Goal: Task Accomplishment & Management: Use online tool/utility

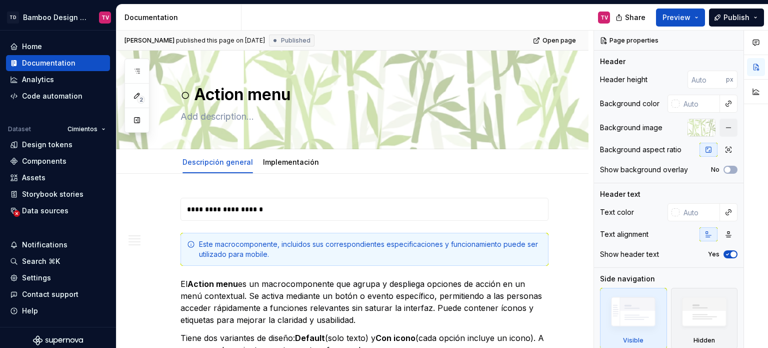
click at [138, 68] on icon "button" at bounding box center [137, 71] width 8 height 8
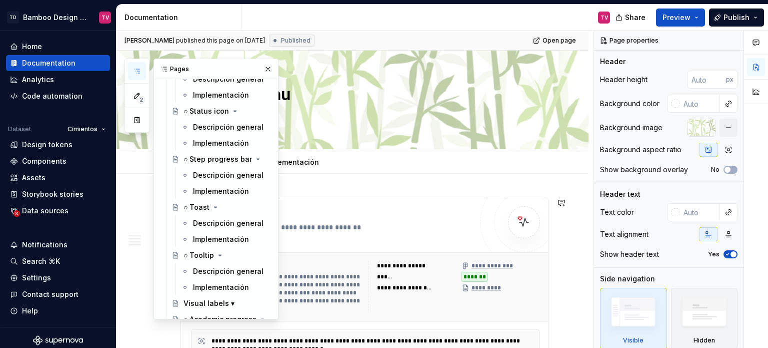
scroll to position [5806, 0]
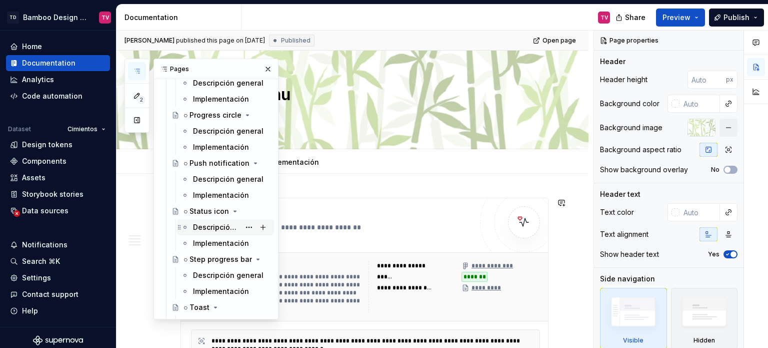
click at [210, 225] on div "Descripción general" at bounding box center [216, 227] width 47 height 10
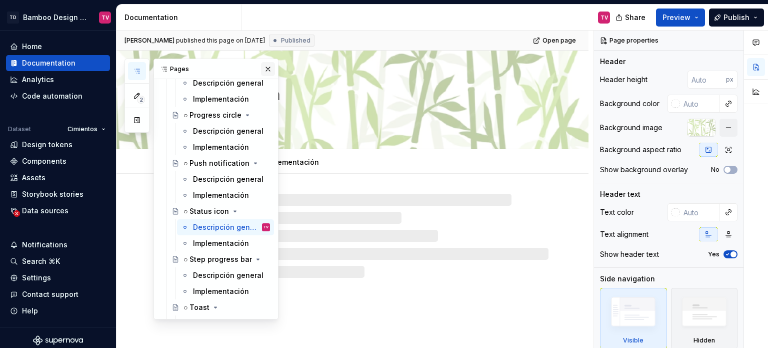
click at [263, 70] on button "button" at bounding box center [268, 69] width 14 height 14
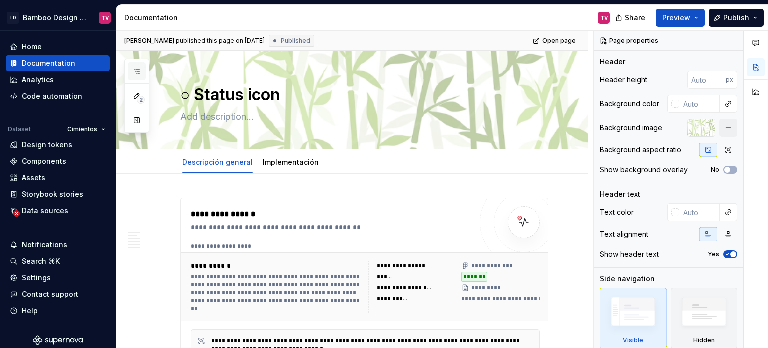
click at [135, 68] on icon "button" at bounding box center [137, 71] width 8 height 8
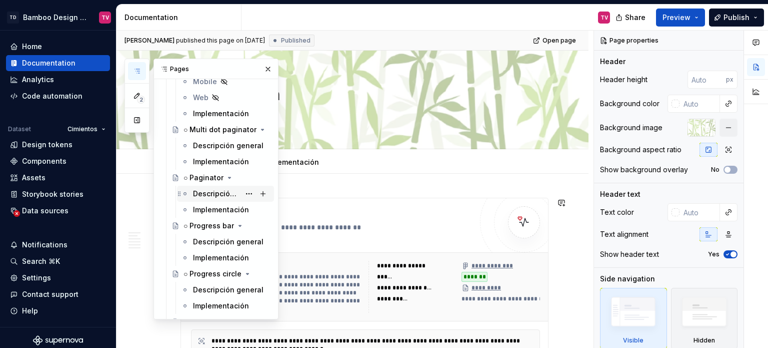
scroll to position [5755, 0]
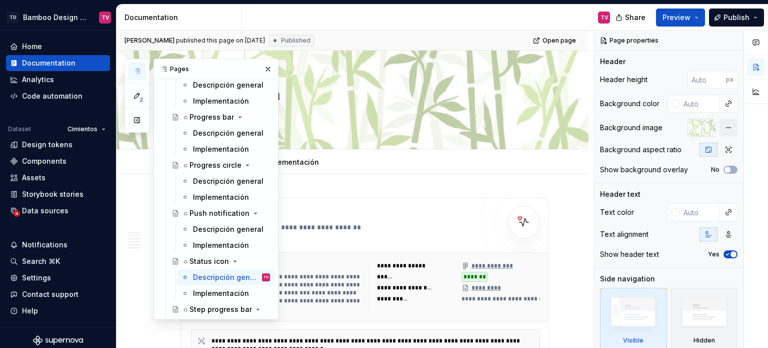
click at [198, 180] on div "Descripción general" at bounding box center [228, 181] width 71 height 10
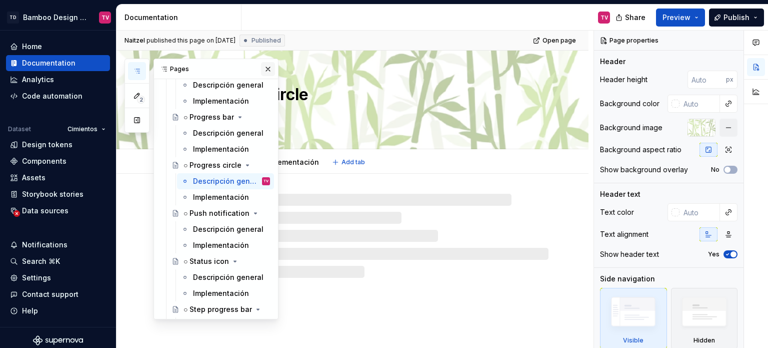
click at [262, 68] on button "button" at bounding box center [268, 69] width 14 height 14
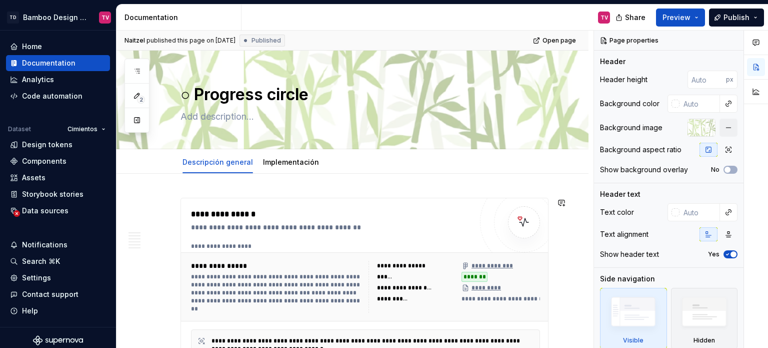
type textarea "*"
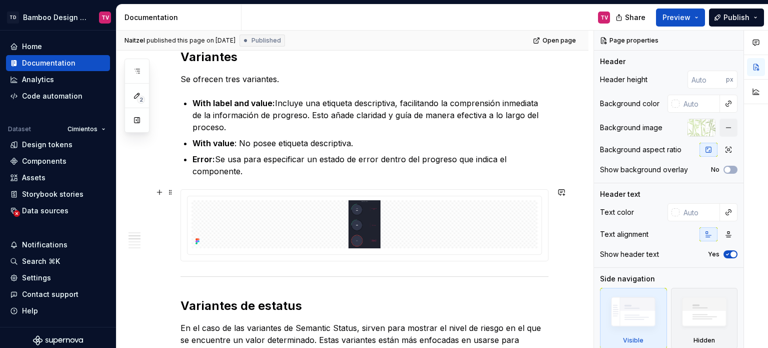
scroll to position [800, 0]
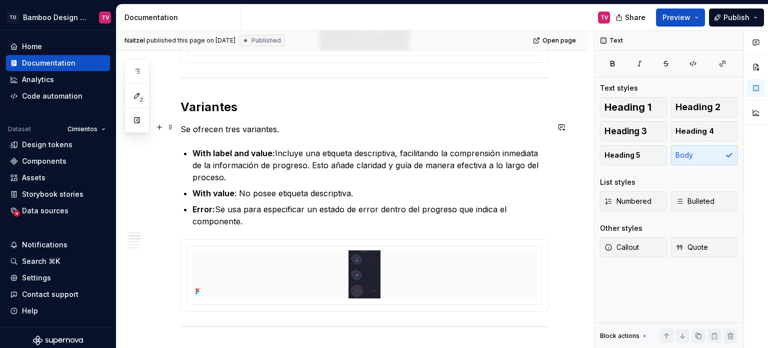
click at [286, 130] on p "Se ofrecen tres variantes." at bounding box center [365, 129] width 368 height 12
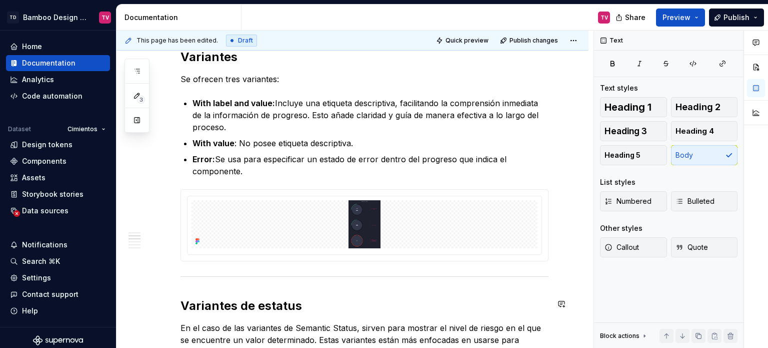
scroll to position [951, 0]
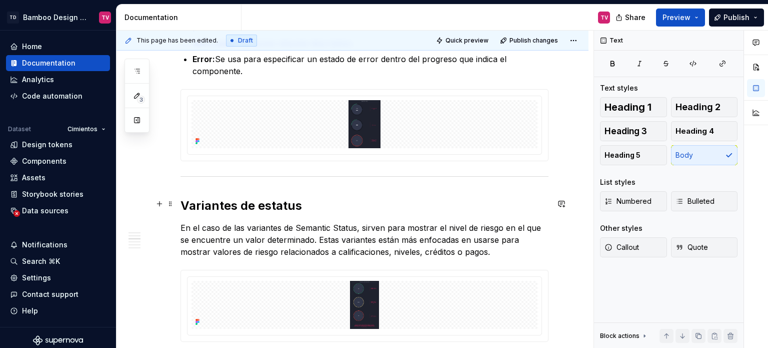
click at [181, 202] on h2 "Variantes de estatus" at bounding box center [365, 206] width 368 height 16
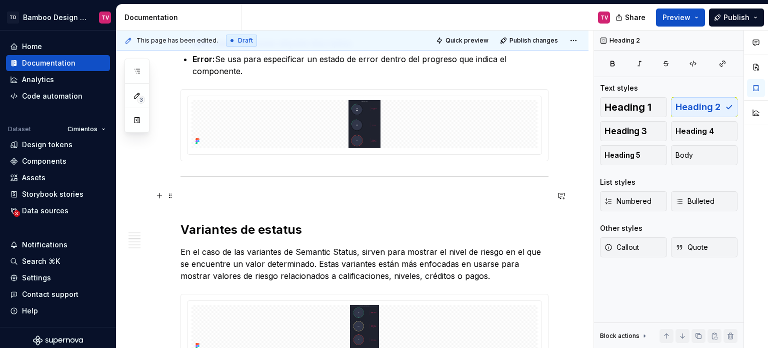
click at [182, 192] on p at bounding box center [365, 198] width 368 height 12
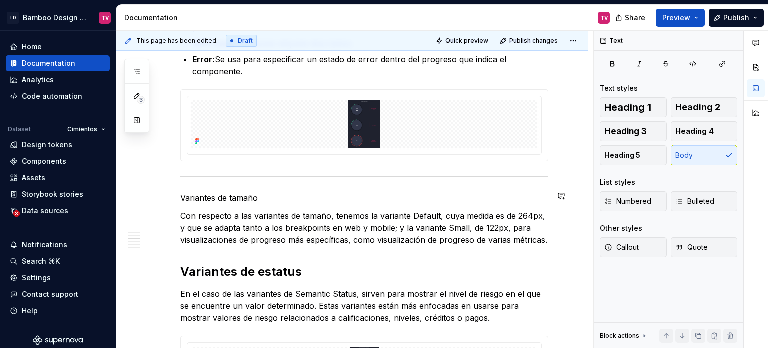
click at [223, 206] on div "**********" at bounding box center [365, 59] width 368 height 1624
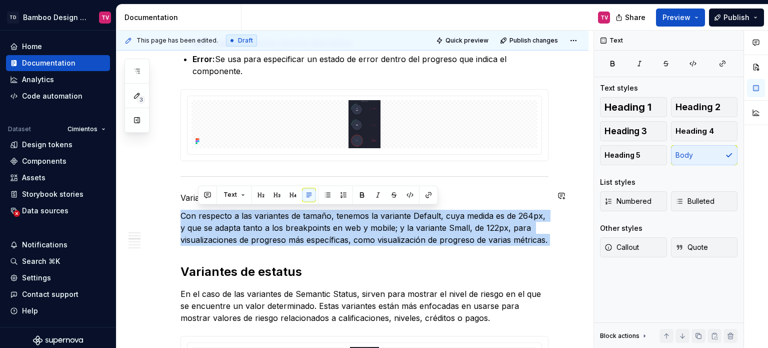
click at [223, 206] on div "**********" at bounding box center [365, 59] width 368 height 1624
click at [156, 190] on div "**********" at bounding box center [353, 105] width 472 height 1765
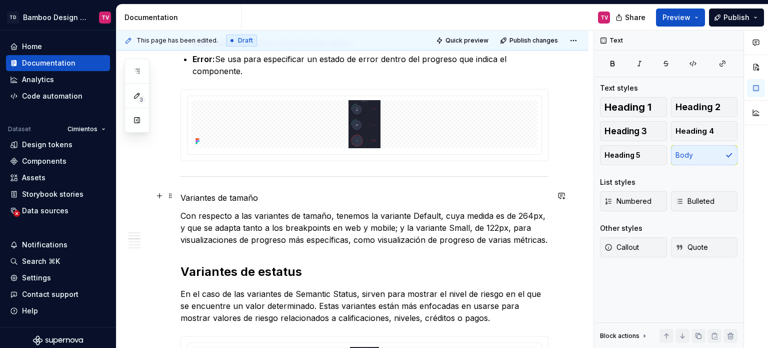
click at [188, 193] on p "Variantes de tamaño" at bounding box center [365, 198] width 368 height 12
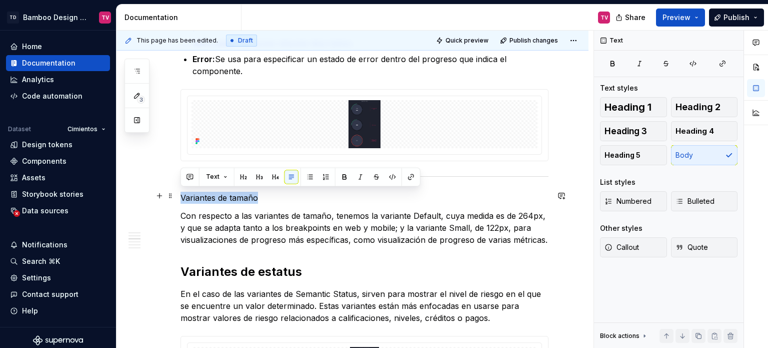
click at [188, 193] on p "Variantes de tamaño" at bounding box center [365, 198] width 368 height 12
click at [709, 106] on span "Heading 2" at bounding box center [698, 107] width 45 height 10
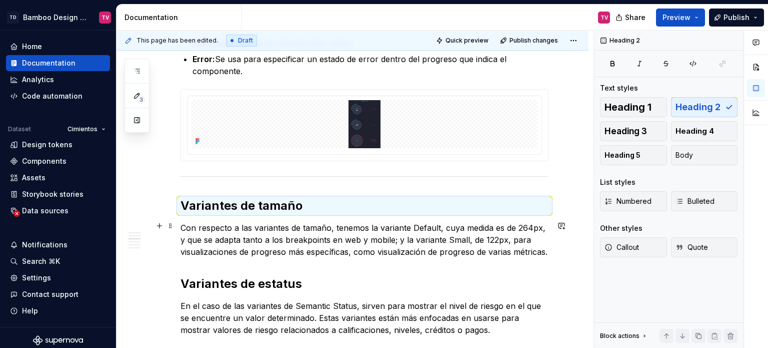
click at [564, 250] on div "**********" at bounding box center [353, 111] width 472 height 1777
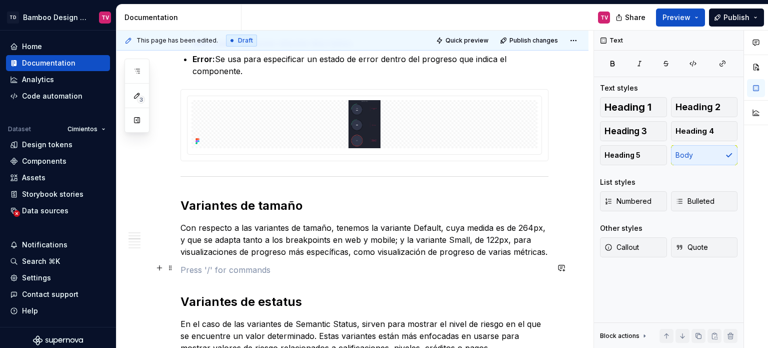
click at [258, 271] on p at bounding box center [365, 270] width 368 height 12
click at [164, 267] on button "button" at bounding box center [160, 268] width 14 height 14
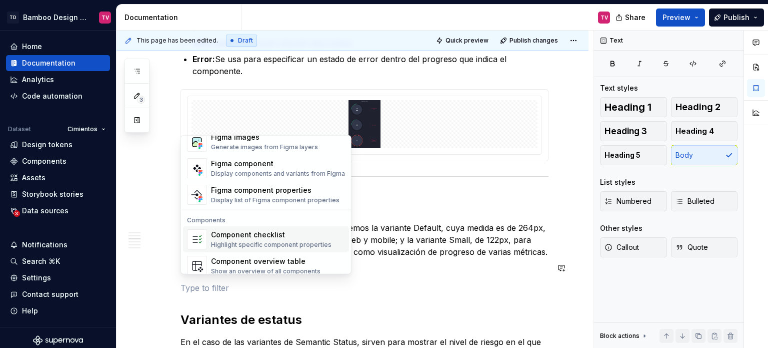
scroll to position [945, 0]
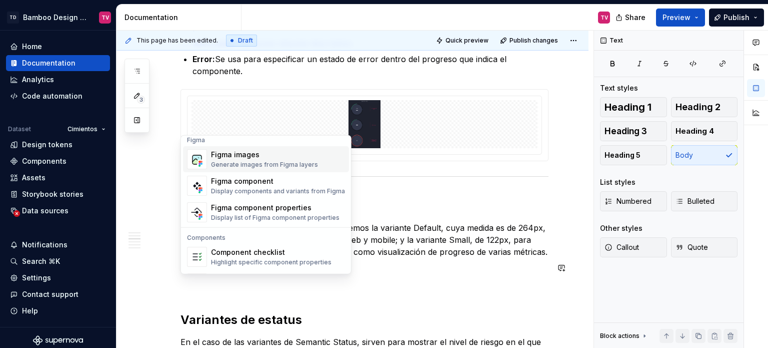
click at [252, 158] on div "Figma images" at bounding box center [264, 155] width 107 height 10
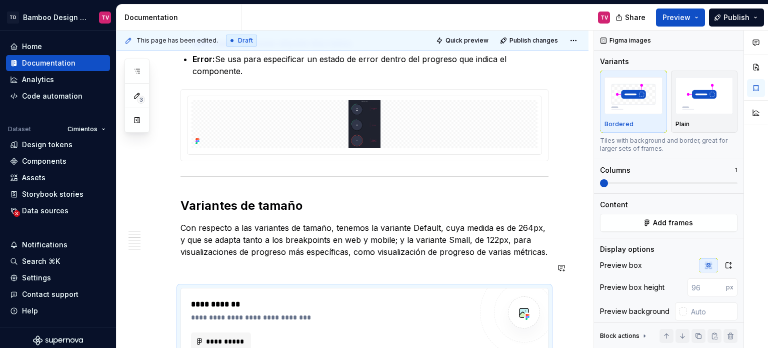
scroll to position [961, 0]
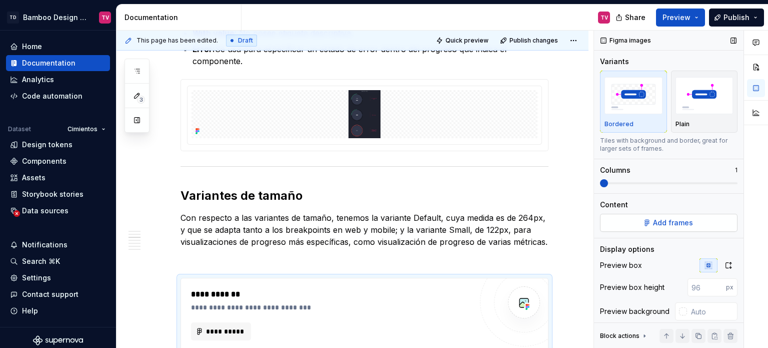
click at [635, 218] on button "Add frames" at bounding box center [669, 223] width 138 height 18
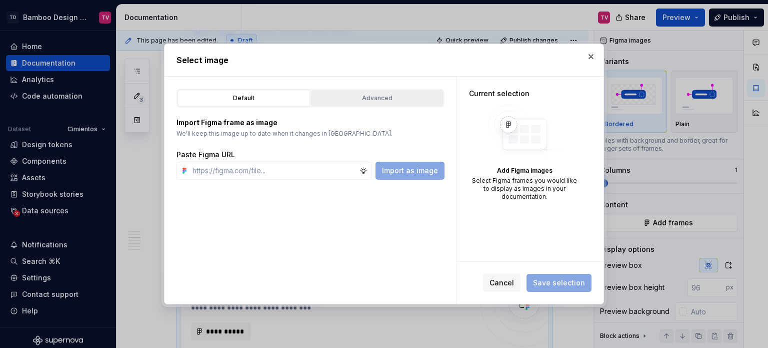
click at [341, 97] on div "Advanced" at bounding box center [378, 98] width 126 height 10
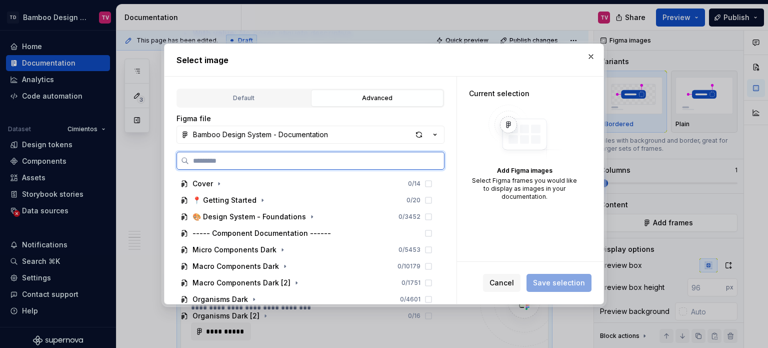
type textarea "*"
paste input "**********"
type input "**********"
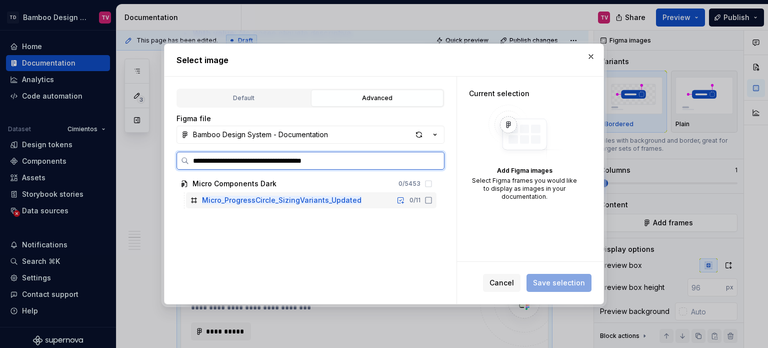
click at [432, 202] on icon at bounding box center [429, 200] width 8 height 8
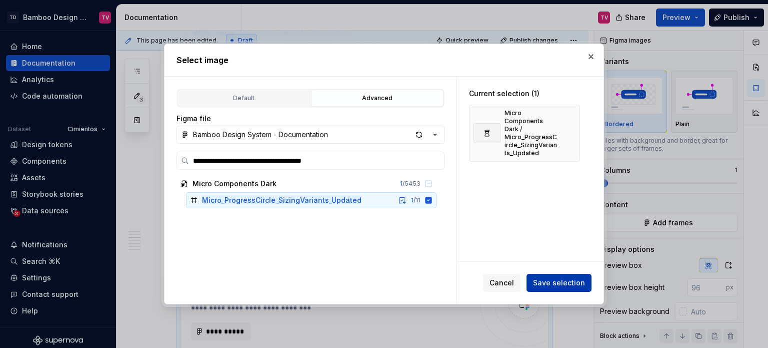
click at [583, 287] on span "Save selection" at bounding box center [559, 283] width 52 height 10
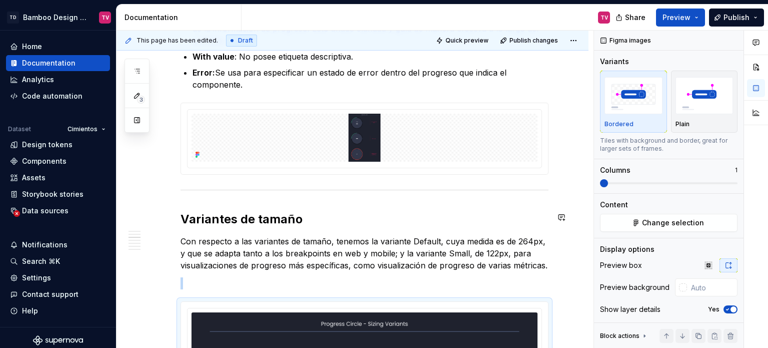
scroll to position [987, 0]
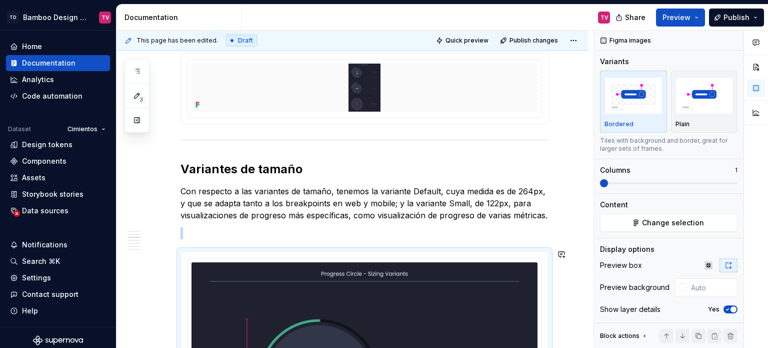
click at [387, 238] on div "**********" at bounding box center [365, 261] width 368 height 2100
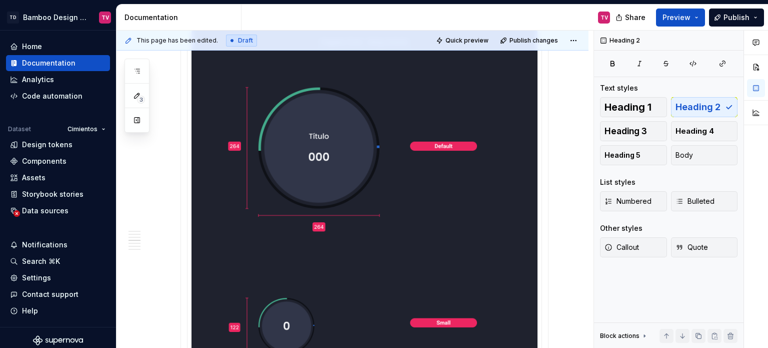
scroll to position [1107, 0]
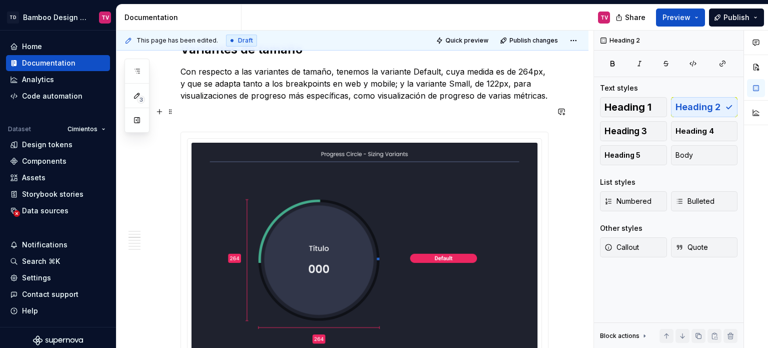
click at [290, 110] on p at bounding box center [365, 114] width 368 height 12
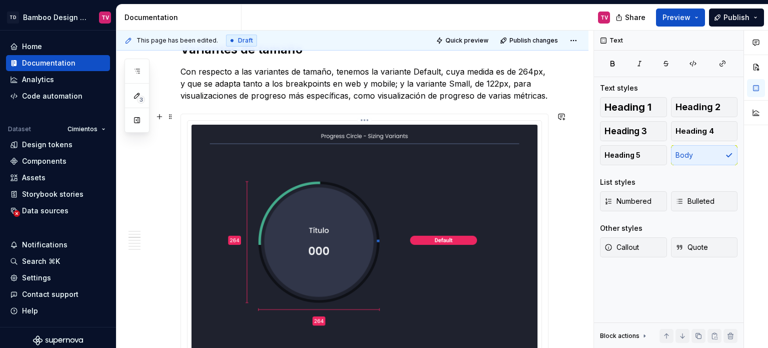
click at [330, 179] on img at bounding box center [365, 316] width 346 height 383
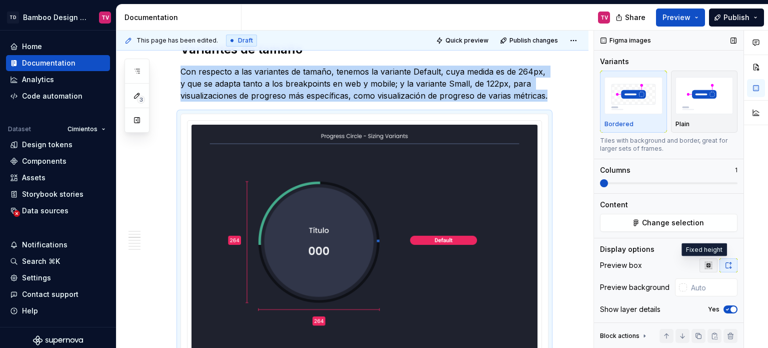
click at [705, 261] on icon "button" at bounding box center [709, 265] width 8 height 8
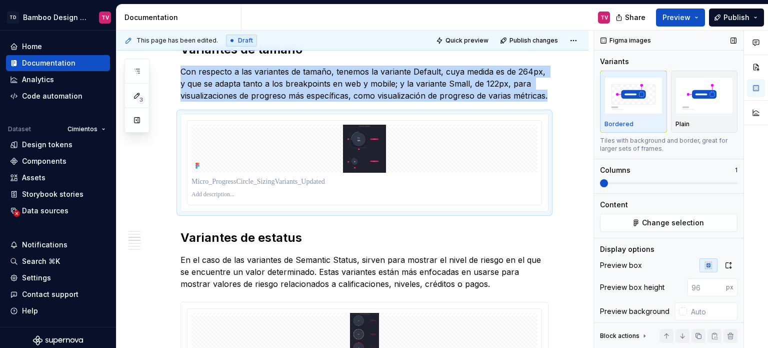
scroll to position [30, 0]
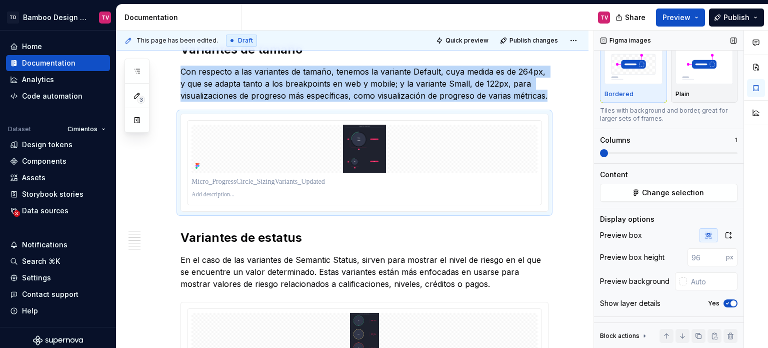
click at [724, 300] on icon "button" at bounding box center [728, 303] width 8 height 6
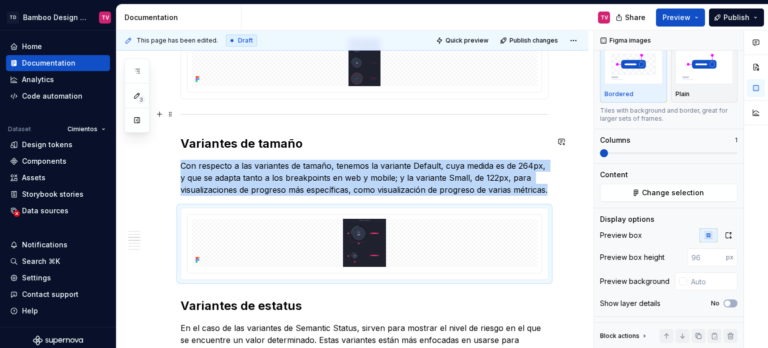
scroll to position [1007, 0]
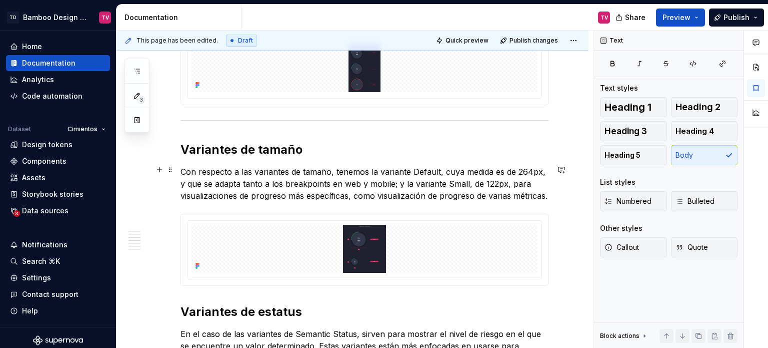
click at [422, 169] on p "Con respecto a las variantes de tamaño, tenemos la variante Default, cuya medid…" at bounding box center [365, 184] width 368 height 36
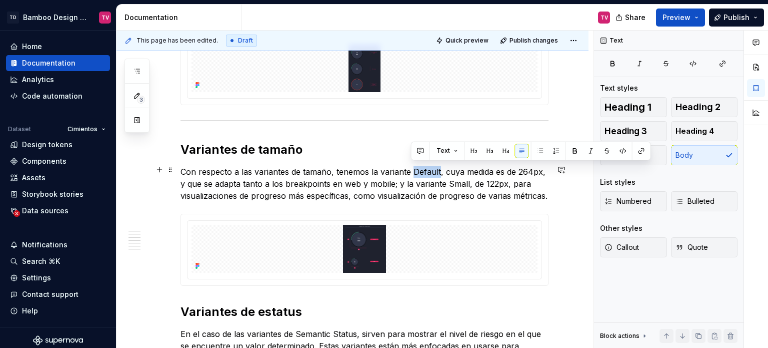
click at [422, 169] on p "Con respecto a las variantes de tamaño, tenemos la variante Default, cuya medid…" at bounding box center [365, 184] width 368 height 36
drag, startPoint x: 617, startPoint y: 67, endPoint x: 593, endPoint y: 68, distance: 24.0
click at [616, 66] on button "button" at bounding box center [612, 64] width 25 height 14
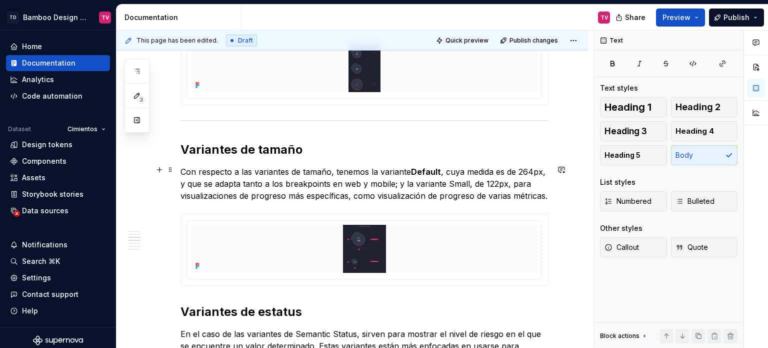
click at [462, 184] on p "Con respecto a las variantes de tamaño, tenemos la variante Default , cuya medi…" at bounding box center [365, 184] width 368 height 36
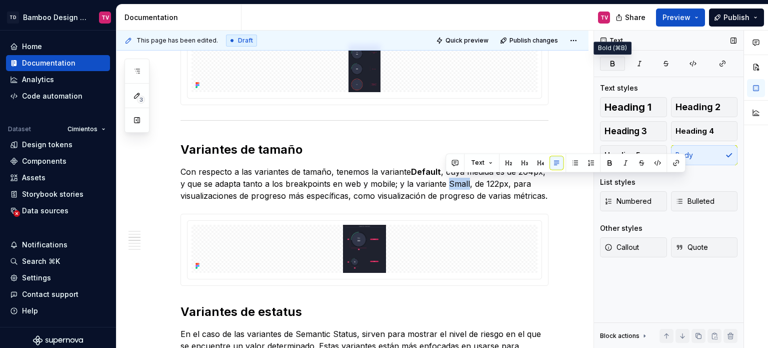
click at [616, 59] on button "button" at bounding box center [612, 64] width 25 height 14
click at [587, 258] on div "**********" at bounding box center [353, 97] width 472 height 1861
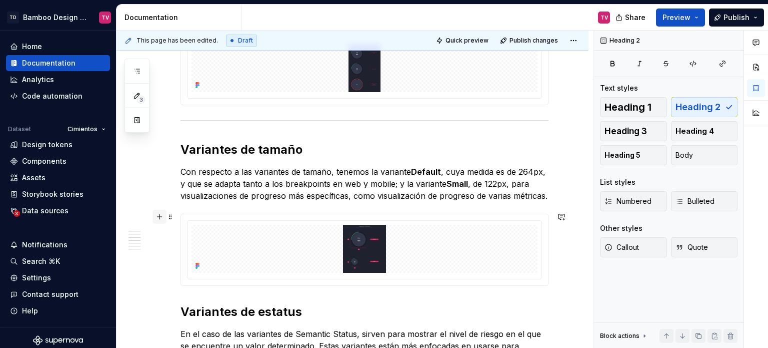
click at [159, 216] on button "button" at bounding box center [160, 217] width 14 height 14
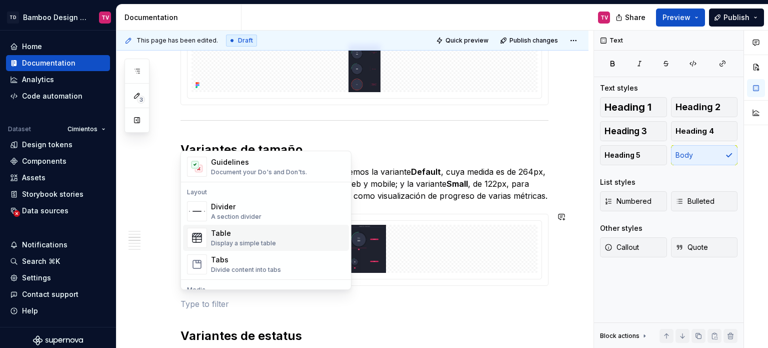
scroll to position [300, 0]
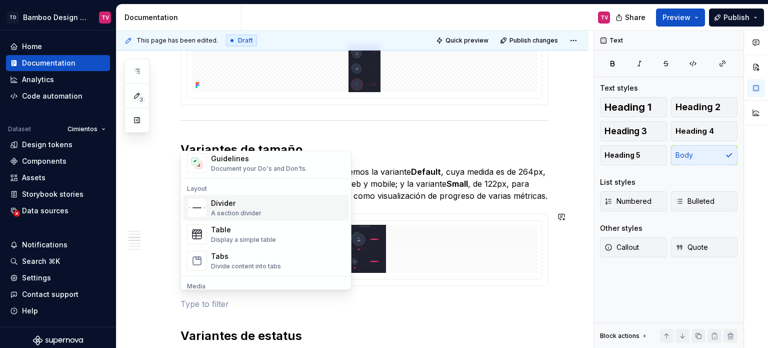
click at [253, 200] on div "Divider" at bounding box center [236, 203] width 51 height 10
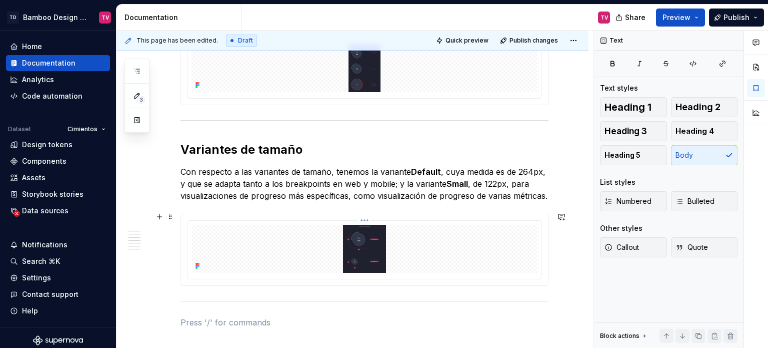
scroll to position [1157, 0]
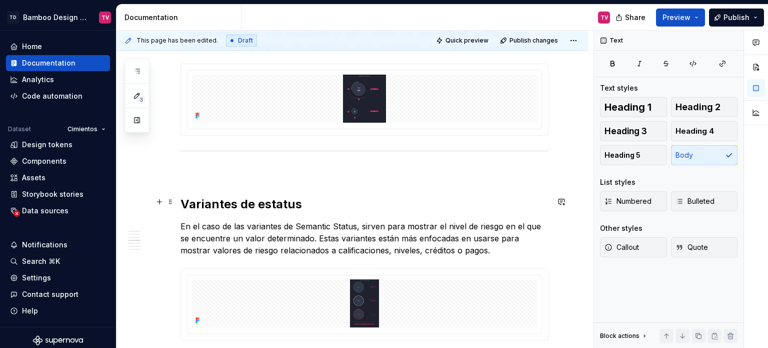
click at [181, 199] on h2 "Variantes de estatus" at bounding box center [365, 204] width 368 height 16
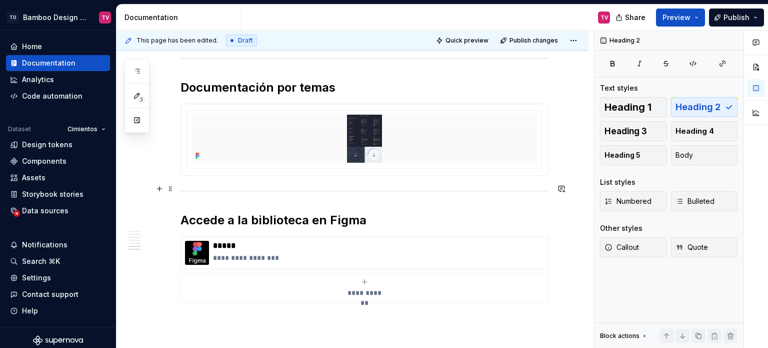
scroll to position [1685, 0]
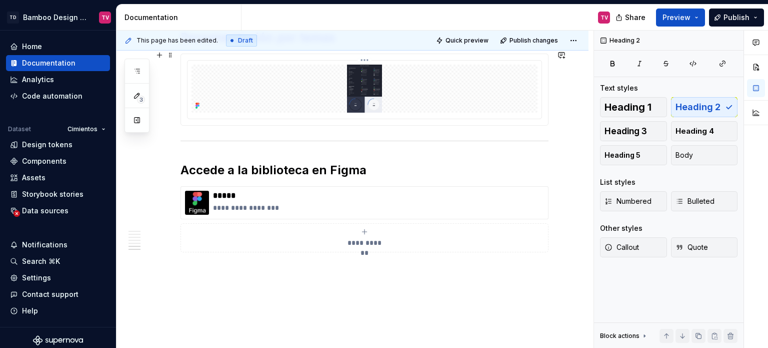
click at [360, 99] on img at bounding box center [365, 89] width 346 height 48
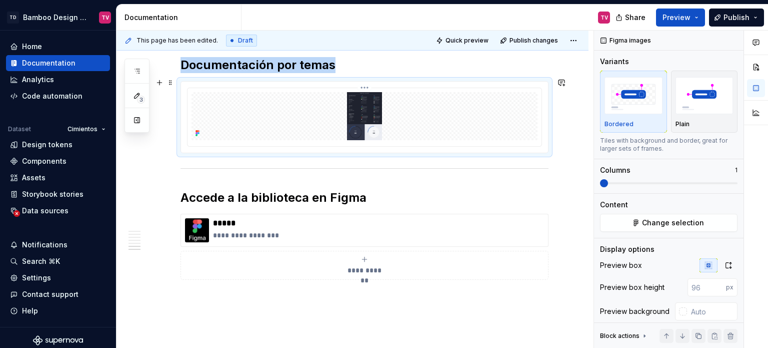
scroll to position [1584, 0]
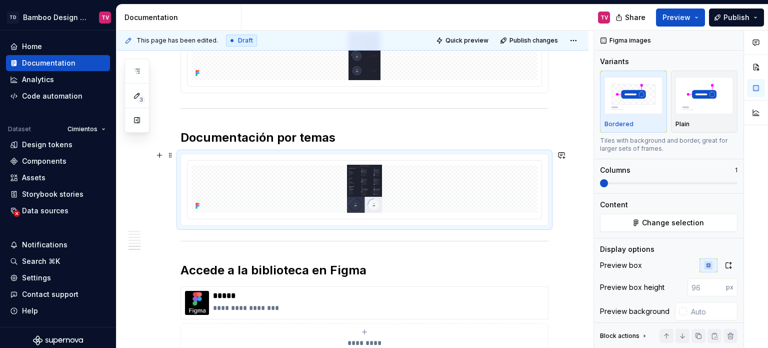
click at [363, 154] on div at bounding box center [364, 189] width 367 height 71
click at [362, 157] on html "TD Bamboo Design System TV Home Documentation Analytics Code automation Dataset…" at bounding box center [384, 174] width 768 height 348
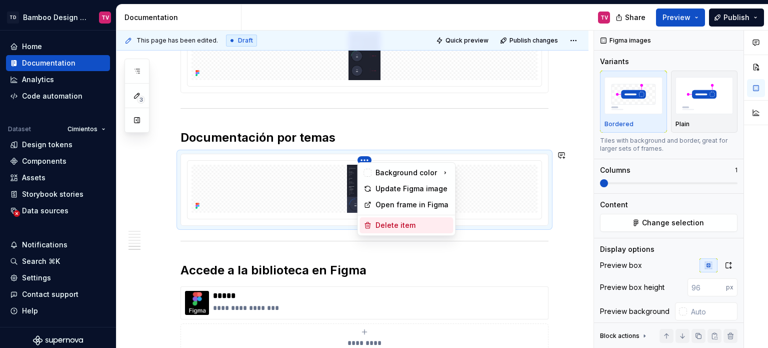
click at [387, 224] on div "Delete item" at bounding box center [413, 225] width 74 height 10
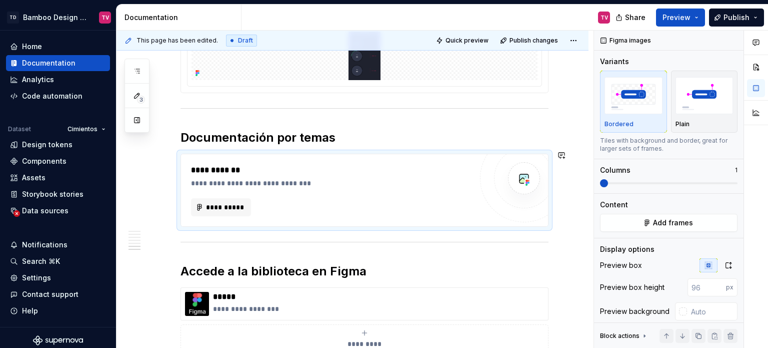
click at [330, 198] on div "**********" at bounding box center [331, 207] width 281 height 18
click at [457, 181] on div "**********" at bounding box center [331, 183] width 281 height 10
click at [680, 224] on span "Add frames" at bounding box center [673, 223] width 40 height 10
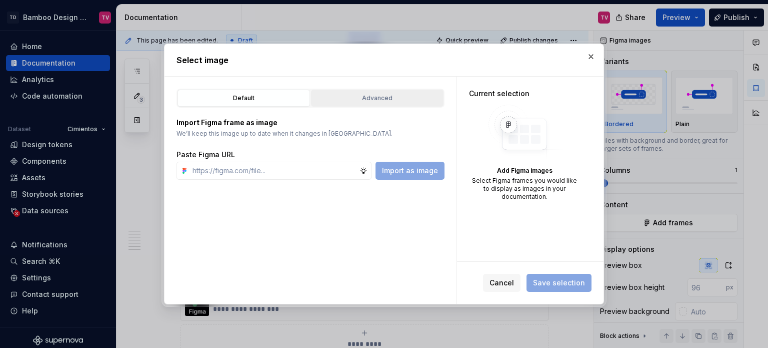
click at [410, 96] on div "Advanced" at bounding box center [378, 98] width 126 height 10
type textarea "*"
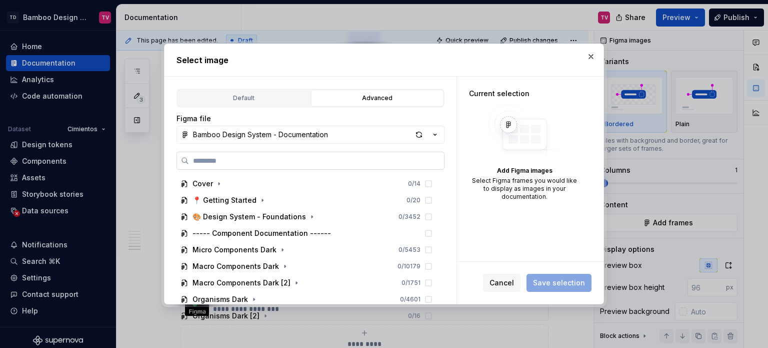
click at [253, 153] on label at bounding box center [311, 161] width 268 height 18
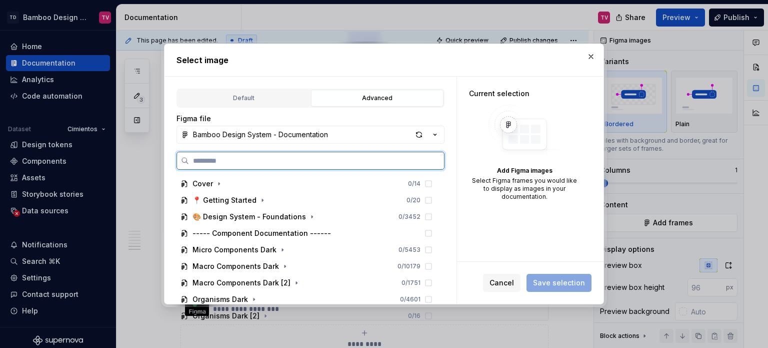
click at [253, 156] on input "search" at bounding box center [316, 161] width 255 height 10
paste input "**********"
type input "**********"
type textarea "*"
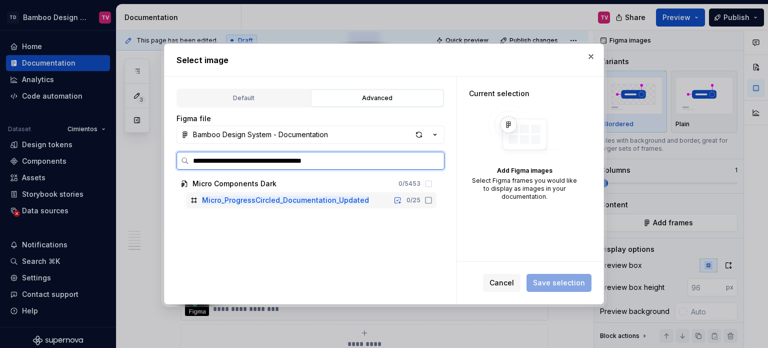
click at [430, 198] on icon at bounding box center [429, 200] width 8 height 8
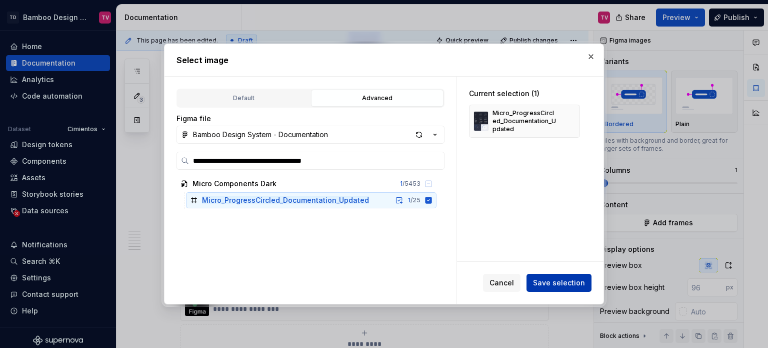
click at [566, 283] on span "Save selection" at bounding box center [559, 283] width 52 height 10
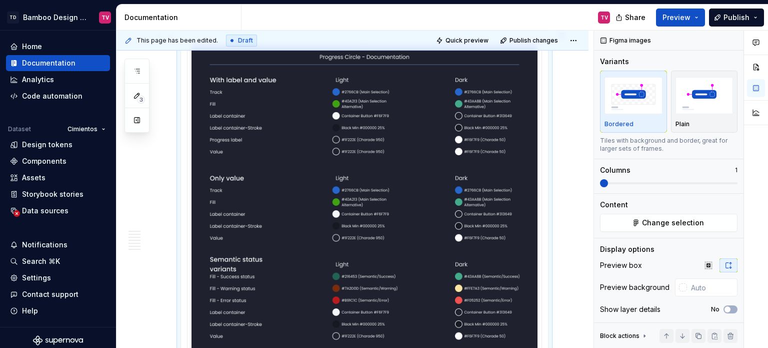
scroll to position [1954, 0]
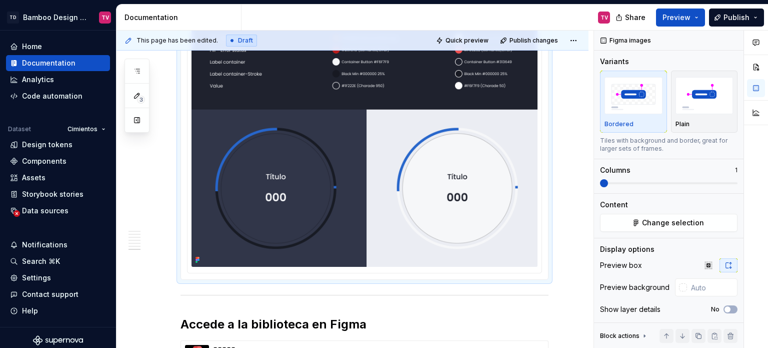
click at [396, 193] on img at bounding box center [365, 30] width 346 height 471
click at [706, 266] on icon "button" at bounding box center [709, 265] width 8 height 8
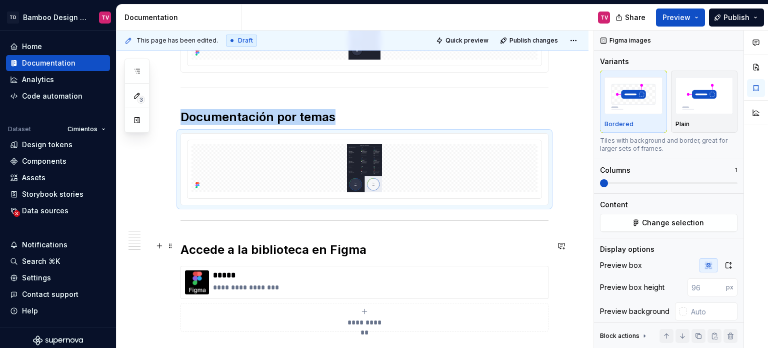
scroll to position [1600, 0]
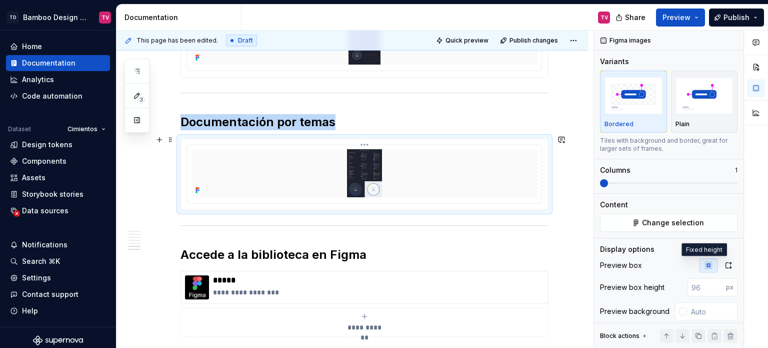
click at [394, 180] on img at bounding box center [365, 173] width 346 height 48
click at [728, 266] on button "button" at bounding box center [729, 265] width 18 height 14
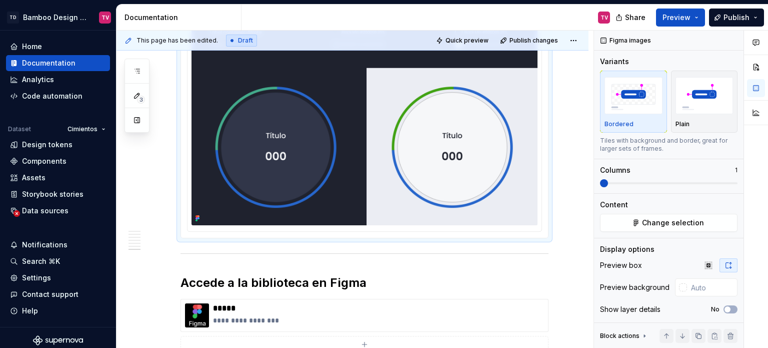
scroll to position [2000, 0]
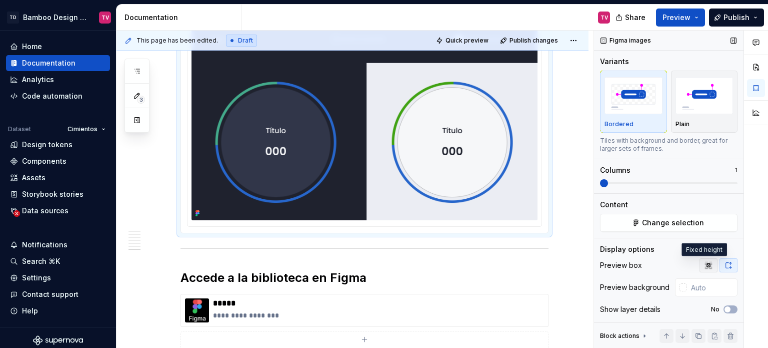
click at [707, 266] on icon "button" at bounding box center [708, 265] width 7 height 7
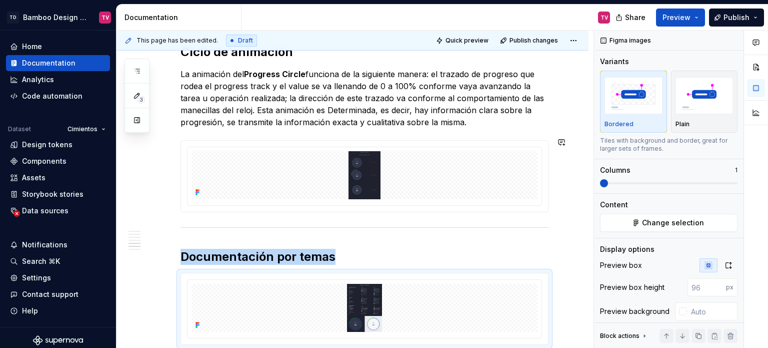
scroll to position [1300, 0]
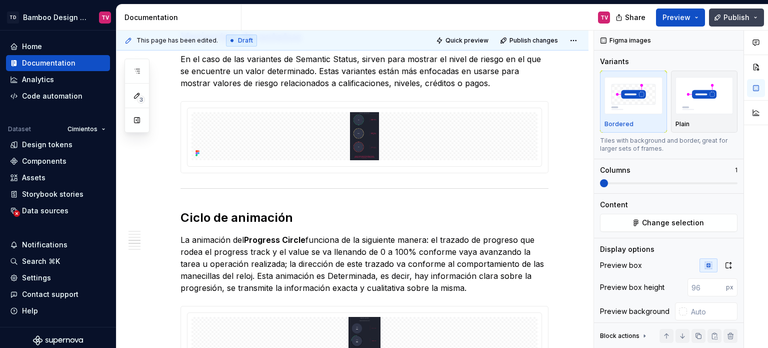
click at [737, 16] on span "Publish" at bounding box center [737, 18] width 26 height 10
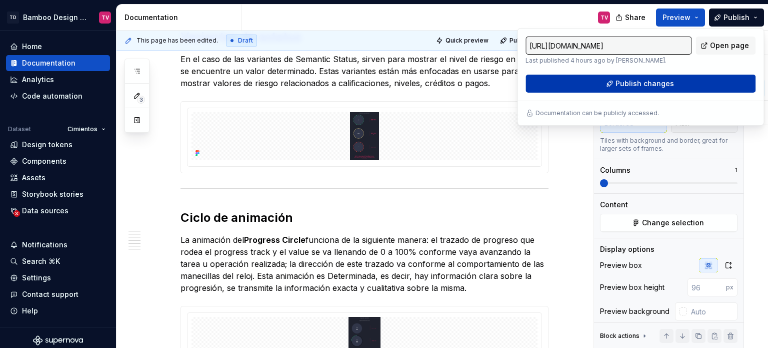
click at [640, 86] on span "Publish changes" at bounding box center [645, 84] width 59 height 10
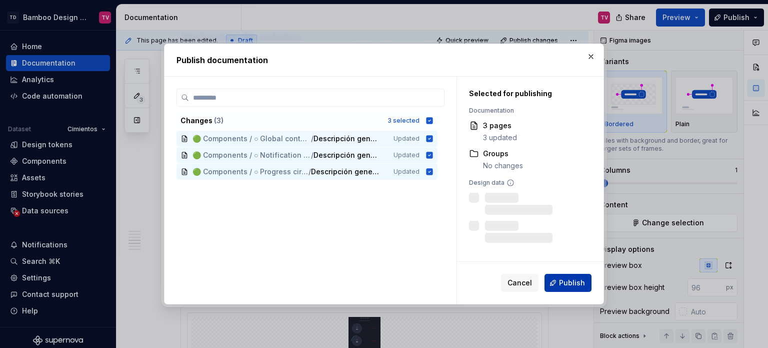
click at [561, 288] on span "Publish" at bounding box center [572, 283] width 26 height 10
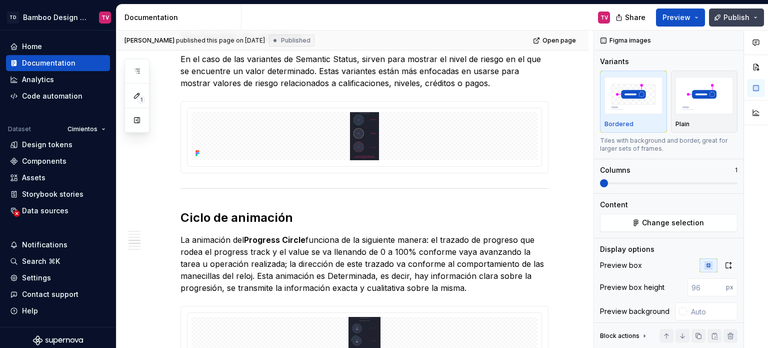
click at [742, 15] on span "Publish" at bounding box center [737, 18] width 26 height 10
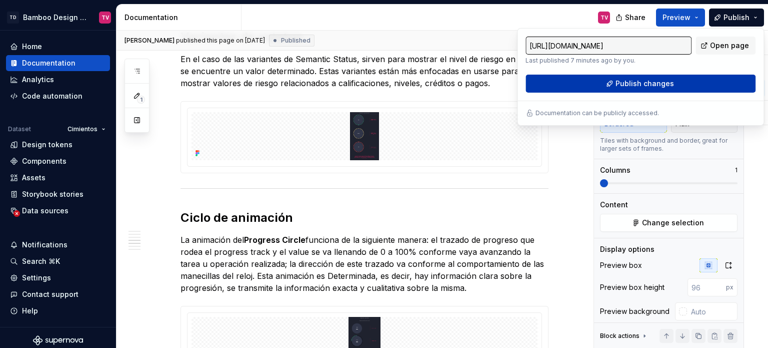
click at [616, 86] on button "Publish changes" at bounding box center [641, 84] width 230 height 18
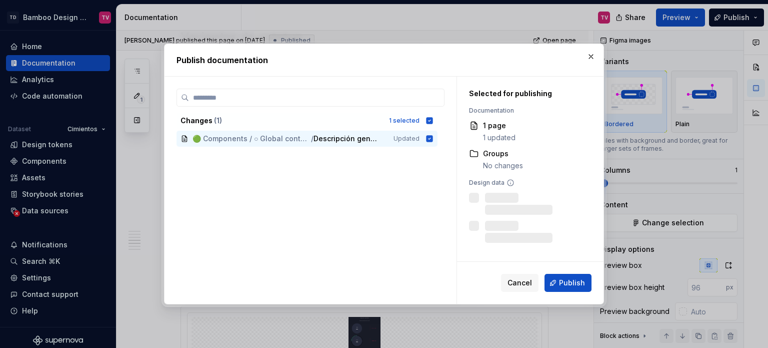
click at [576, 288] on button "Publish" at bounding box center [568, 283] width 47 height 18
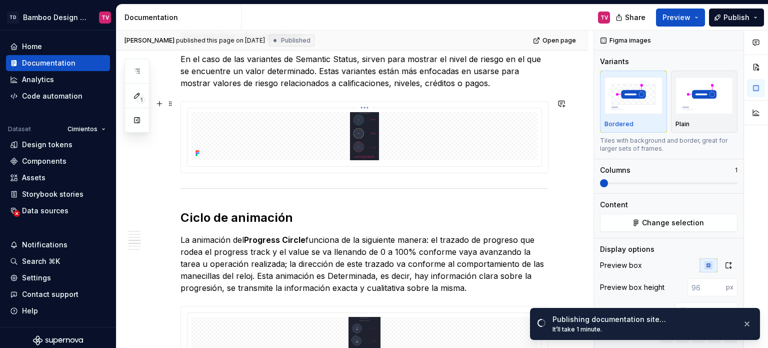
scroll to position [1050, 0]
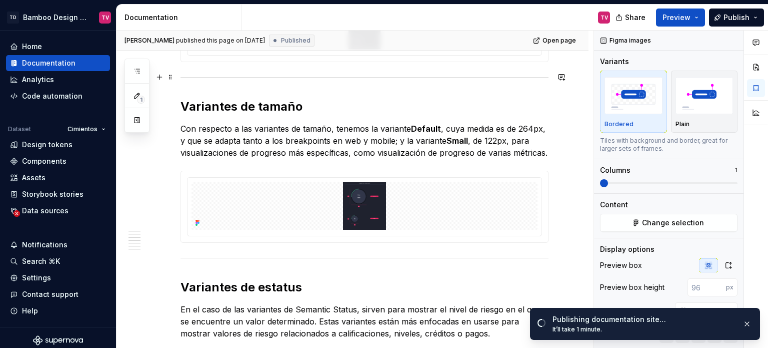
drag, startPoint x: 140, startPoint y: 66, endPoint x: 209, endPoint y: 266, distance: 211.2
click at [140, 66] on button "button" at bounding box center [137, 71] width 18 height 18
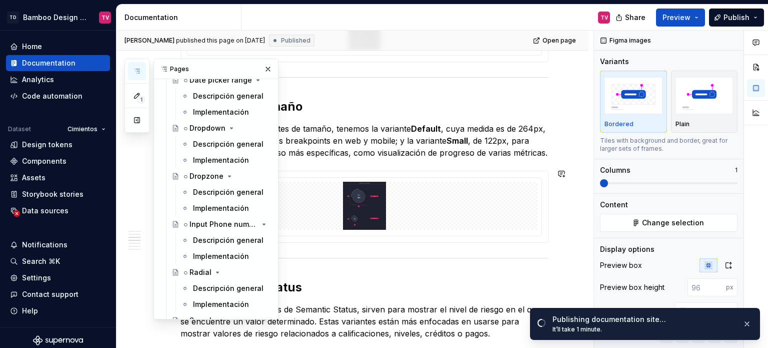
scroll to position [4054, 0]
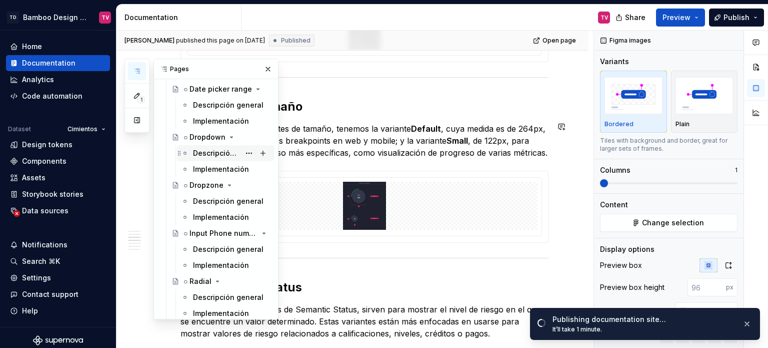
click at [212, 154] on div "Descripción general" at bounding box center [216, 153] width 47 height 10
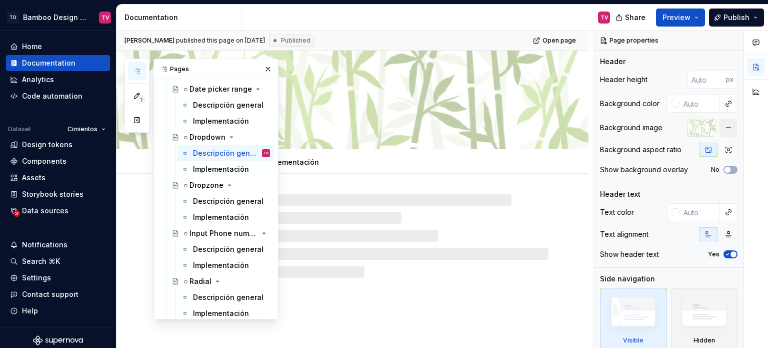
click at [578, 191] on div at bounding box center [353, 226] width 472 height 104
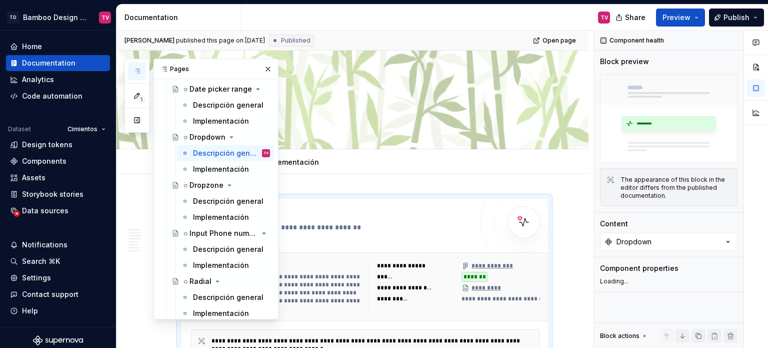
scroll to position [21, 0]
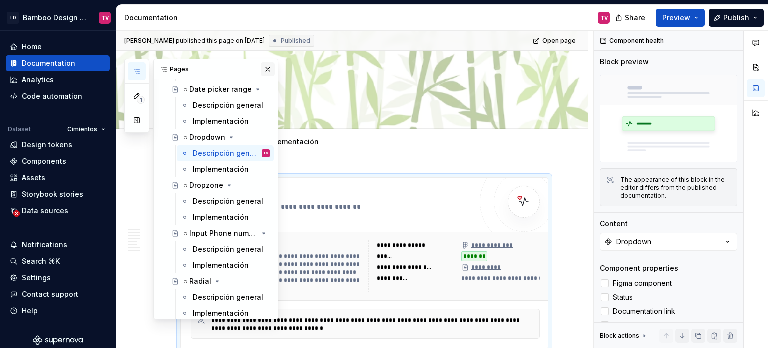
click at [265, 70] on button "button" at bounding box center [268, 69] width 14 height 14
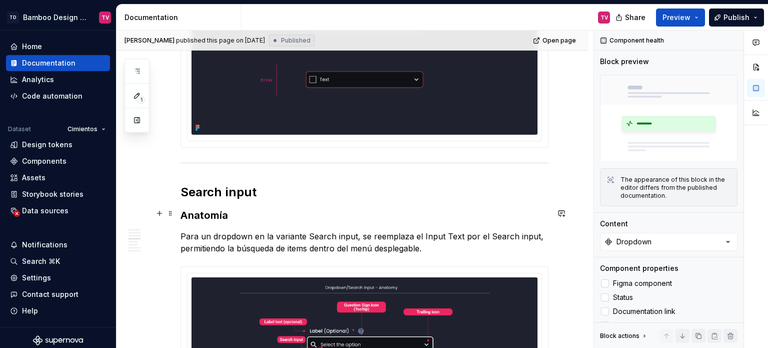
scroll to position [2472, 0]
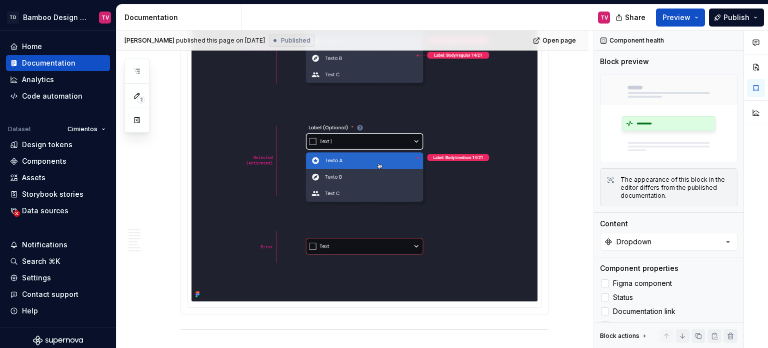
click at [391, 141] on img at bounding box center [365, 29] width 346 height 543
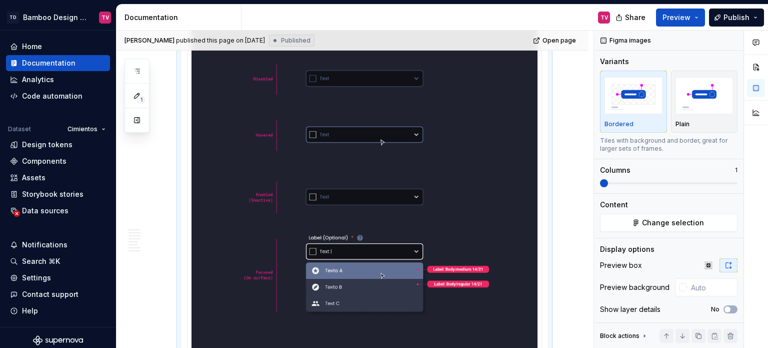
scroll to position [2122, 0]
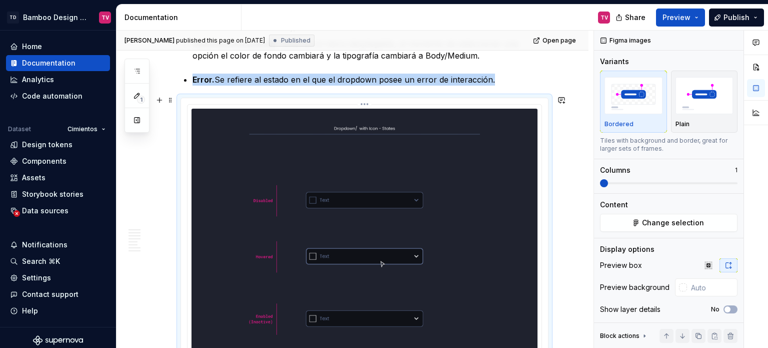
click at [366, 100] on html "TD Bamboo Design System TV Home Documentation Analytics Code automation Dataset…" at bounding box center [384, 174] width 768 height 348
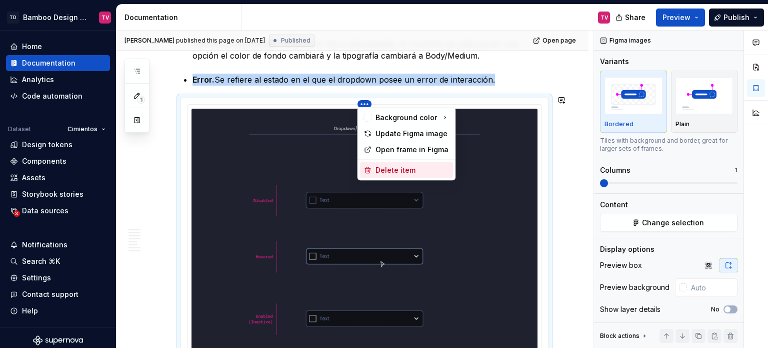
click at [398, 168] on div "Delete item" at bounding box center [413, 170] width 74 height 10
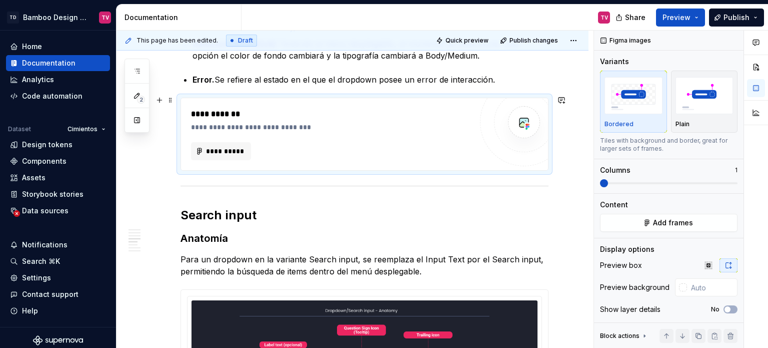
click at [330, 124] on div "**********" at bounding box center [331, 127] width 281 height 10
click at [672, 226] on span "Add frames" at bounding box center [673, 223] width 40 height 10
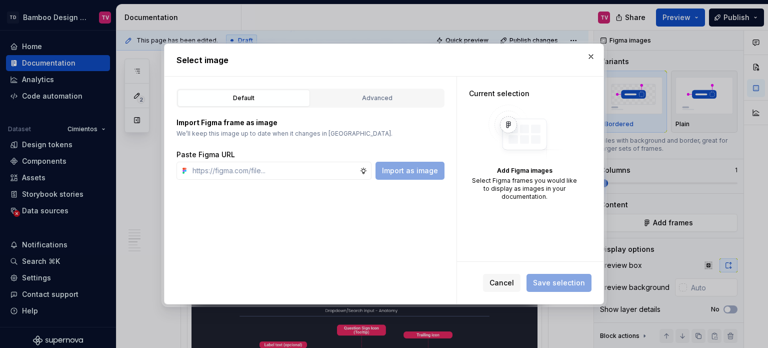
click at [374, 94] on div "Advanced" at bounding box center [378, 98] width 126 height 10
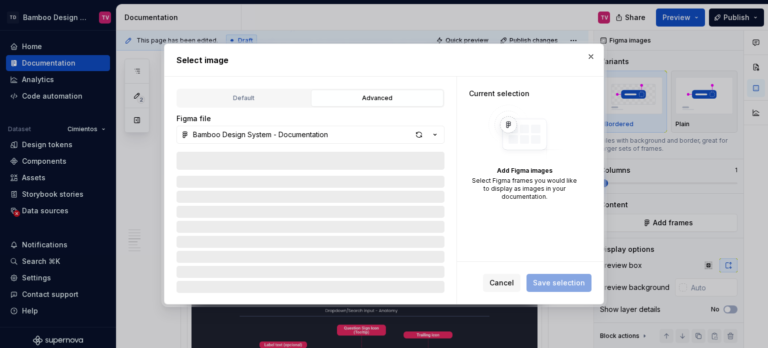
type textarea "*"
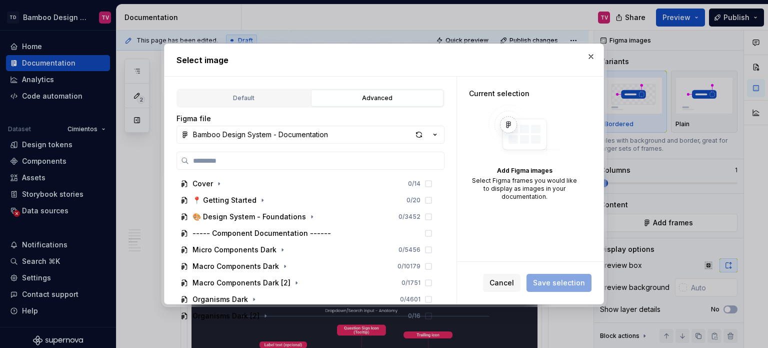
click at [260, 160] on input "search" at bounding box center [316, 161] width 255 height 10
type input "**********"
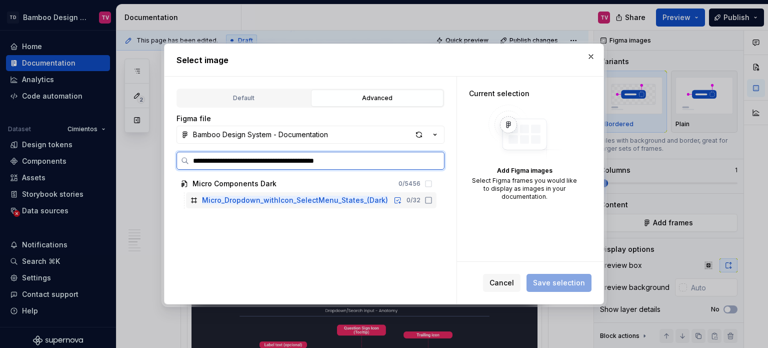
click at [428, 199] on icon at bounding box center [429, 200] width 8 height 8
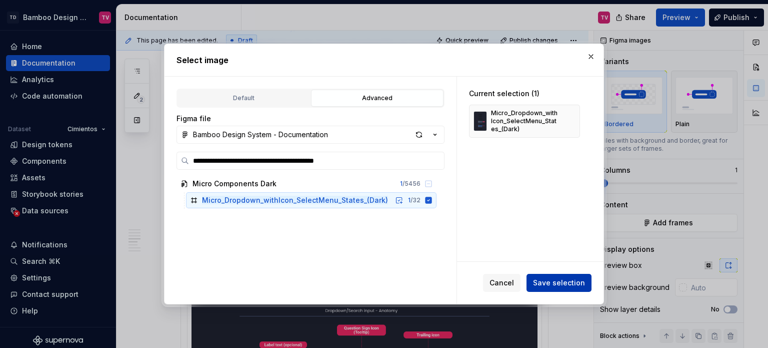
click at [578, 290] on button "Save selection" at bounding box center [559, 283] width 65 height 18
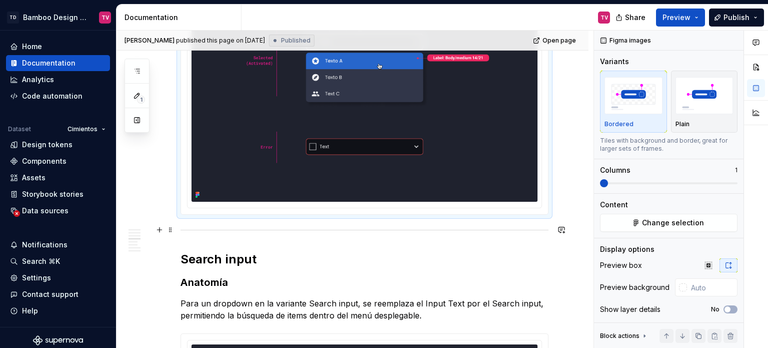
scroll to position [2486, 0]
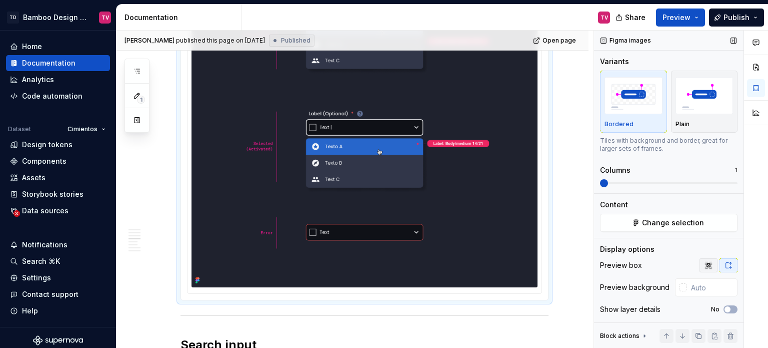
click at [705, 262] on icon "button" at bounding box center [709, 265] width 8 height 8
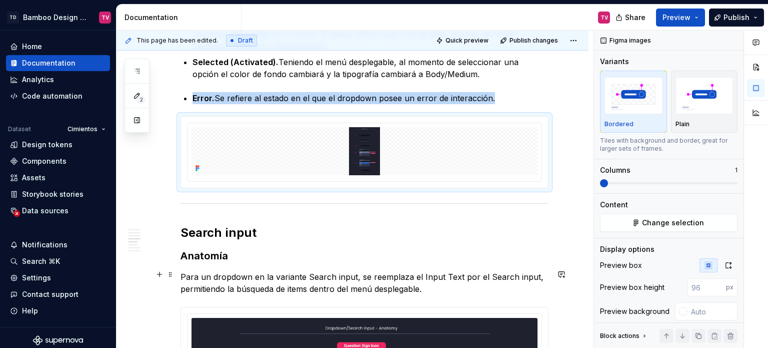
scroll to position [2086, 0]
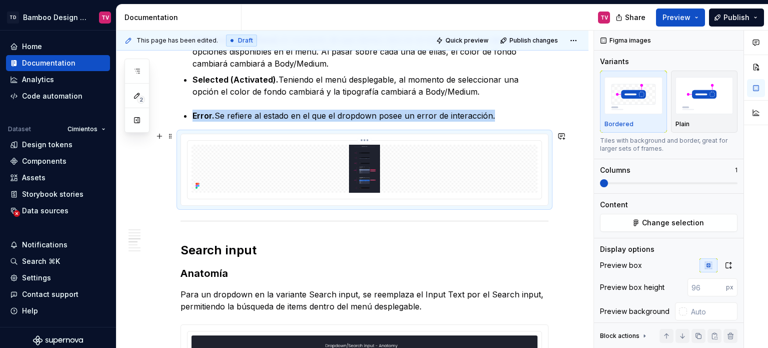
click at [394, 166] on img at bounding box center [365, 169] width 346 height 48
click at [726, 262] on icon "button" at bounding box center [729, 265] width 6 height 6
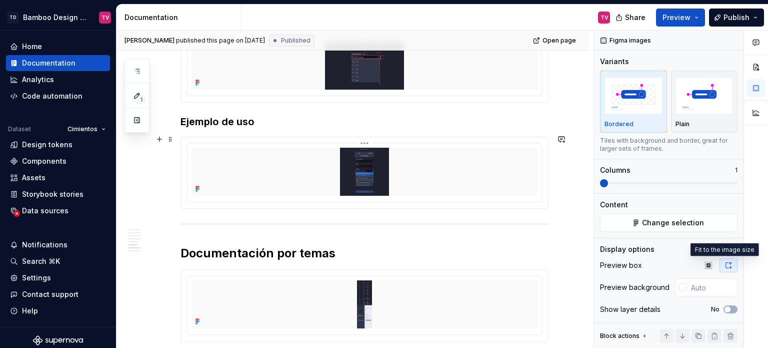
scroll to position [3086, 0]
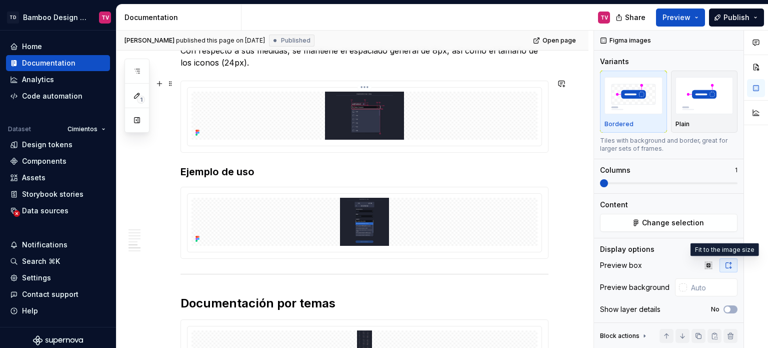
click at [379, 126] on img at bounding box center [365, 116] width 346 height 48
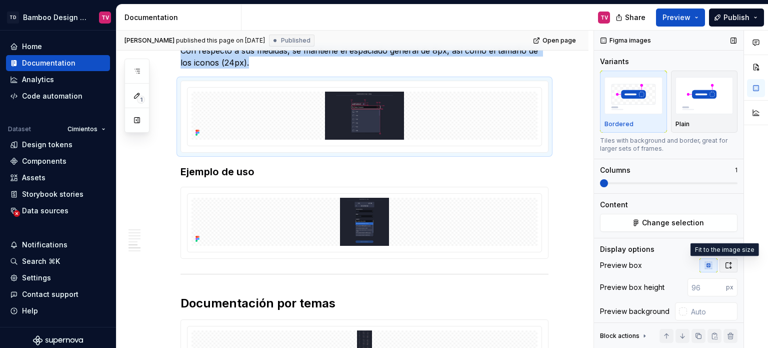
click at [725, 268] on icon "button" at bounding box center [729, 265] width 8 height 8
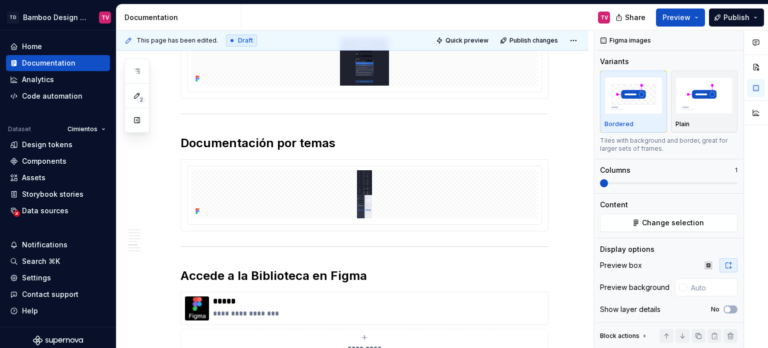
type textarea "*"
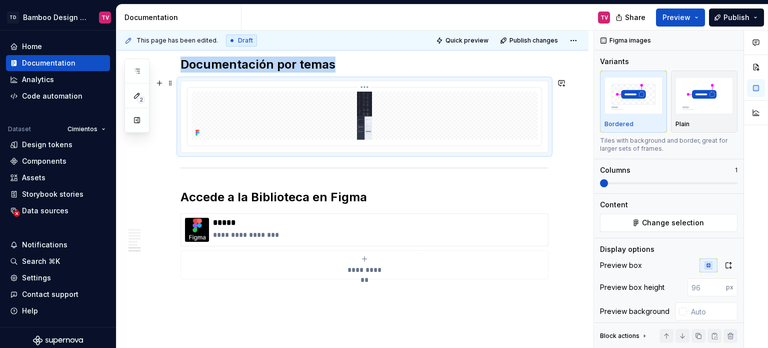
click at [370, 93] on img at bounding box center [365, 116] width 346 height 48
click at [725, 264] on icon "button" at bounding box center [729, 265] width 8 height 8
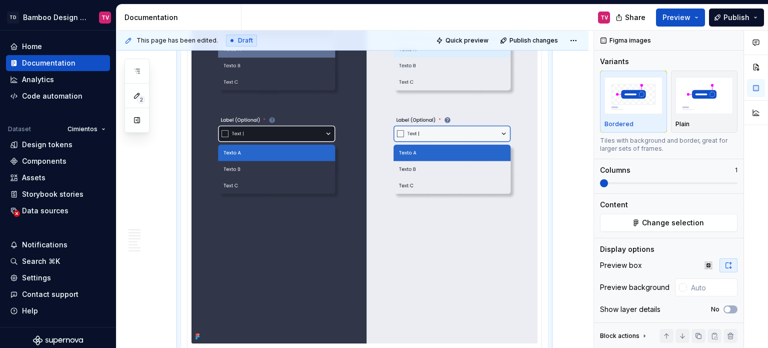
scroll to position [4287, 0]
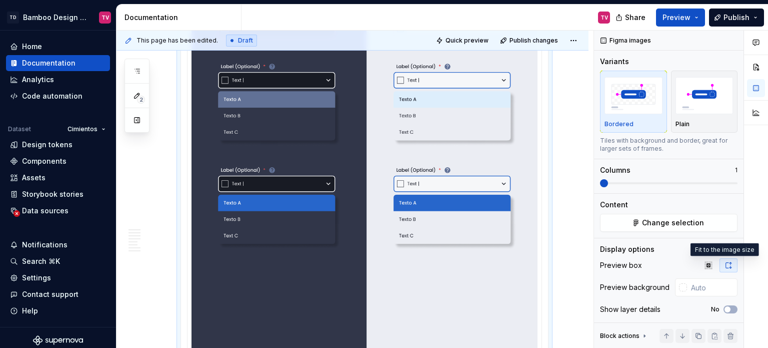
type textarea "*"
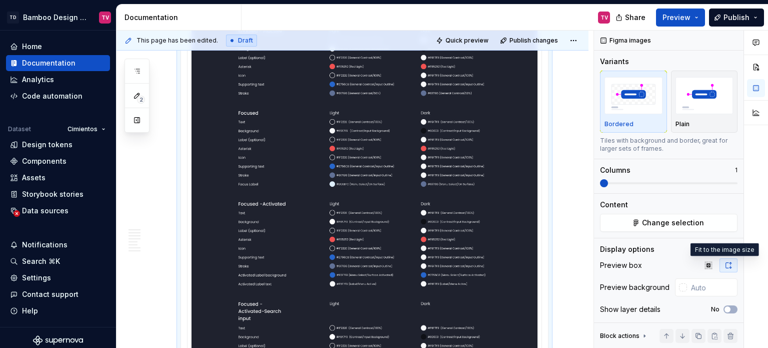
scroll to position [3437, 0]
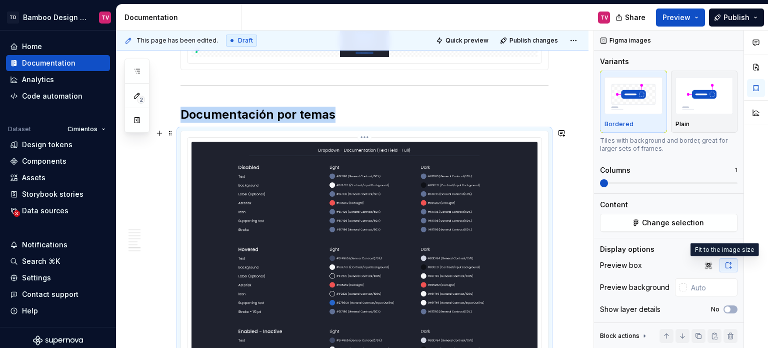
click at [362, 134] on html "TD Bamboo Design System TV Home Documentation Analytics Code automation Dataset…" at bounding box center [384, 174] width 768 height 348
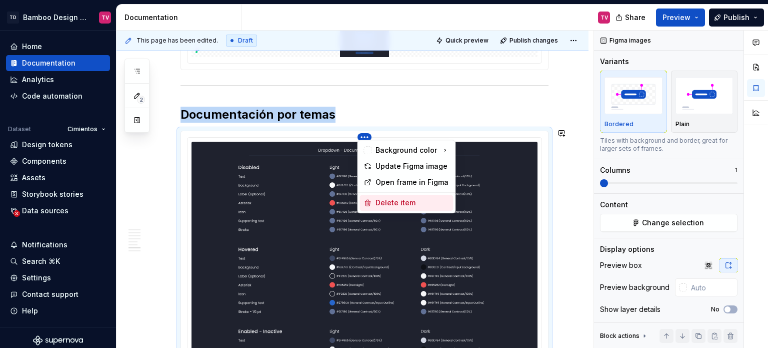
click at [381, 198] on div "Delete item" at bounding box center [413, 203] width 74 height 10
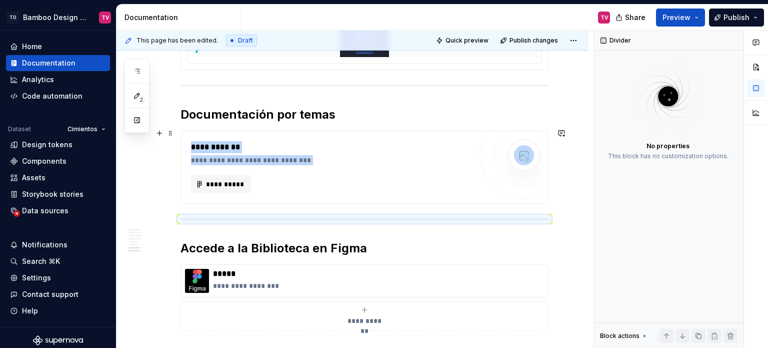
click at [416, 167] on div "**********" at bounding box center [331, 167] width 281 height 52
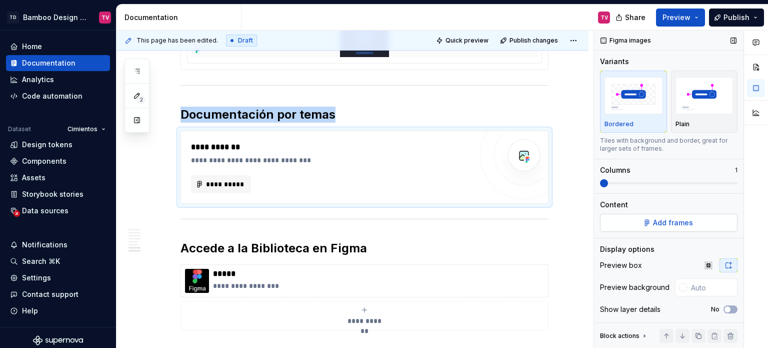
click at [645, 222] on button "Add frames" at bounding box center [669, 223] width 138 height 18
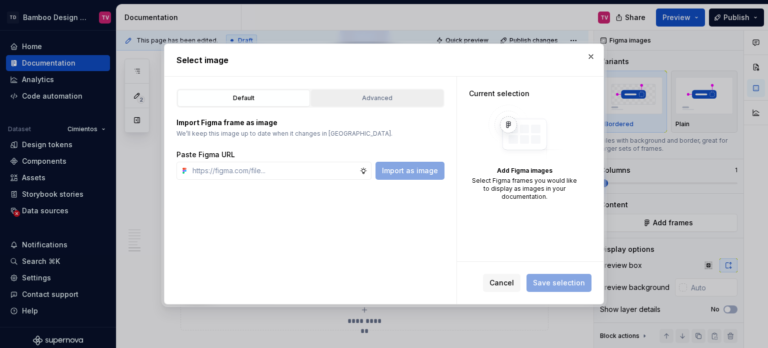
click at [358, 96] on div "Advanced" at bounding box center [378, 98] width 126 height 10
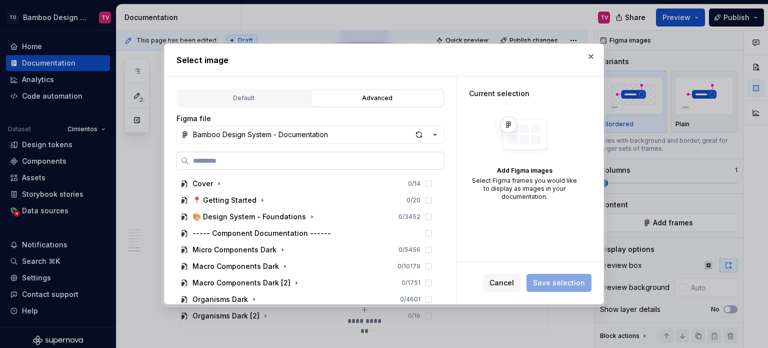
click at [254, 165] on input "search" at bounding box center [316, 161] width 255 height 10
paste input "**********"
type input "**********"
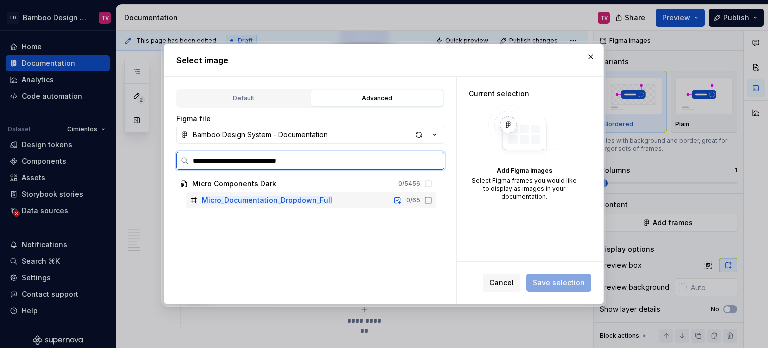
drag, startPoint x: 429, startPoint y: 203, endPoint x: 518, endPoint y: 260, distance: 105.5
click at [429, 203] on icon at bounding box center [429, 200] width 8 height 8
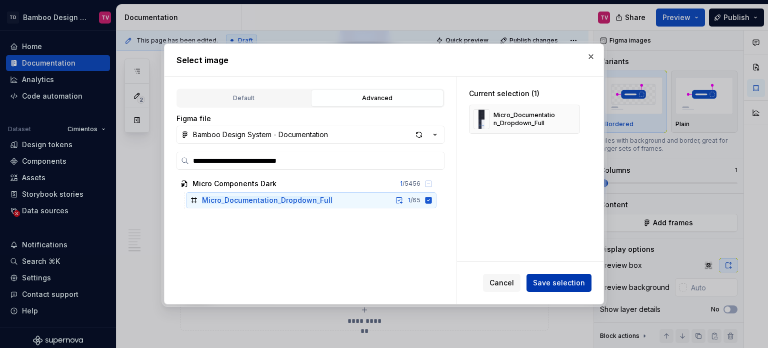
click at [550, 282] on span "Save selection" at bounding box center [559, 283] width 52 height 10
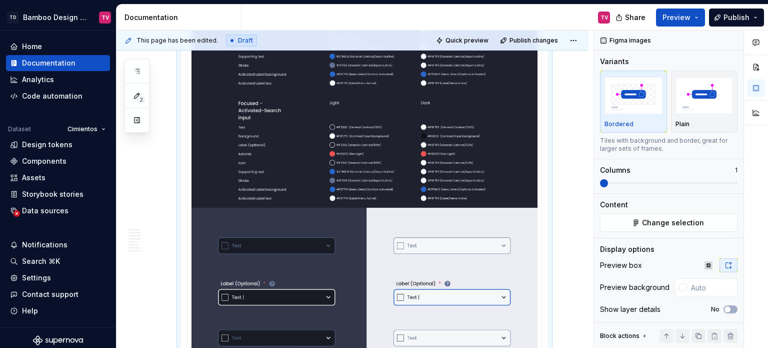
scroll to position [4234, 0]
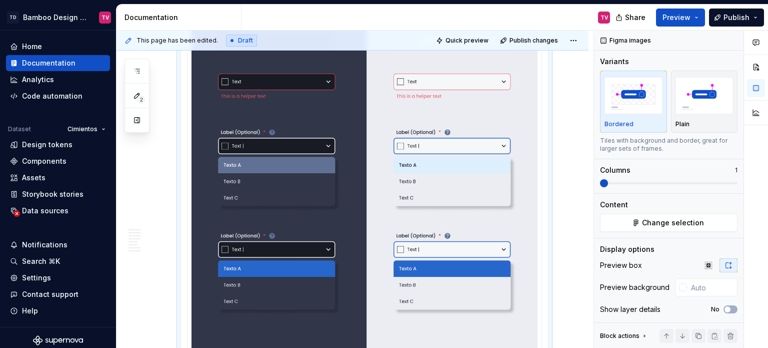
click at [705, 269] on button "button" at bounding box center [709, 265] width 18 height 14
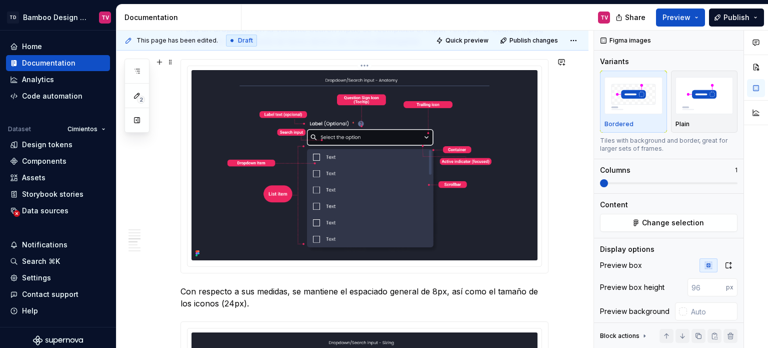
scroll to position [2730, 0]
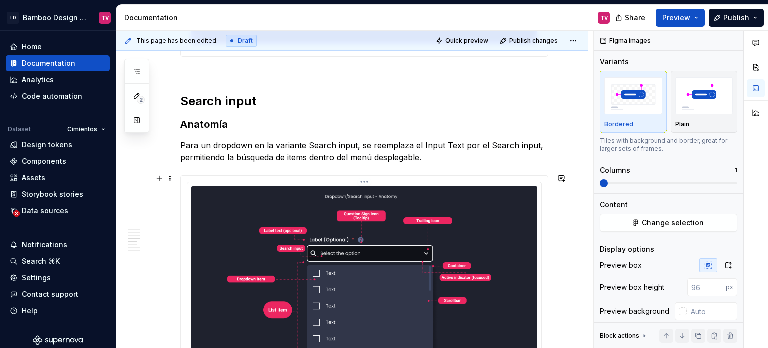
click at [364, 245] on img at bounding box center [365, 281] width 346 height 190
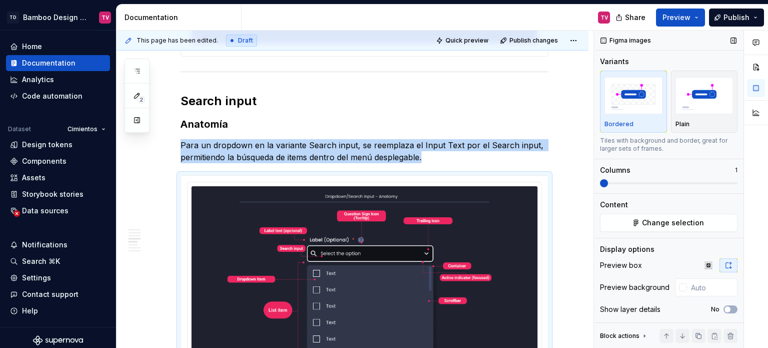
click at [702, 258] on button "button" at bounding box center [709, 265] width 18 height 14
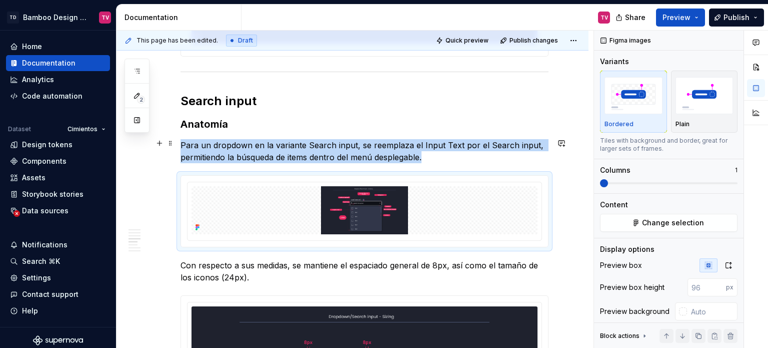
scroll to position [2880, 0]
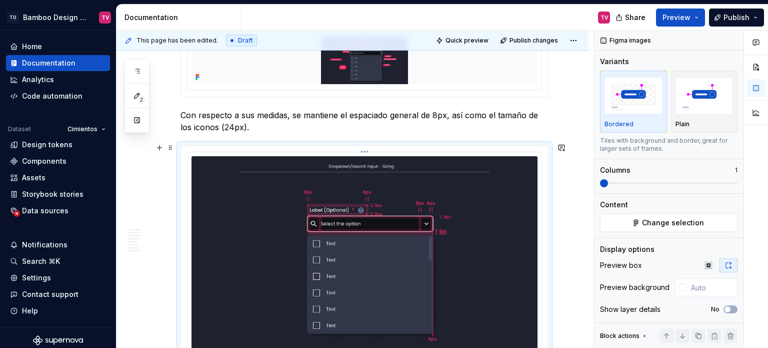
click at [390, 220] on img at bounding box center [365, 261] width 346 height 210
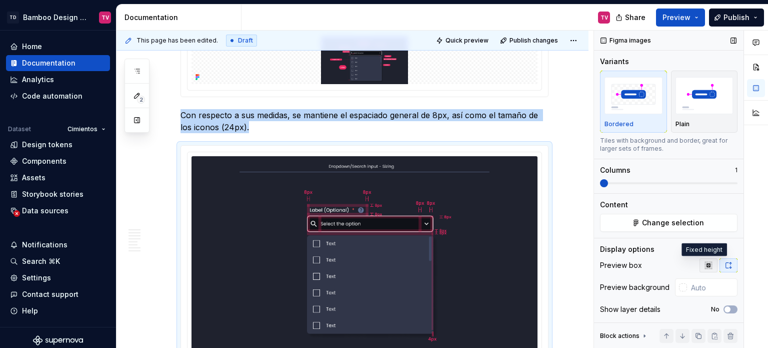
click at [707, 269] on button "button" at bounding box center [709, 265] width 18 height 14
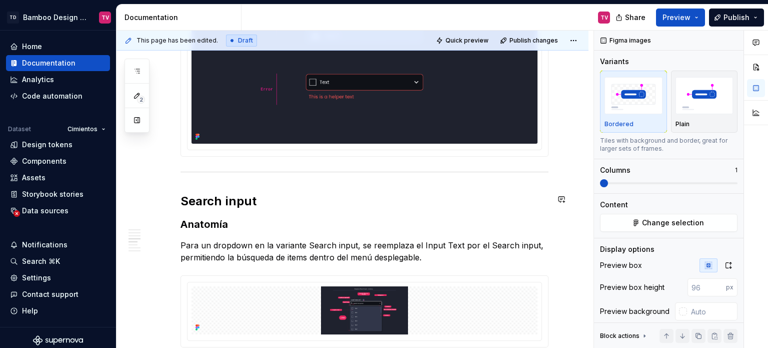
scroll to position [2480, 0]
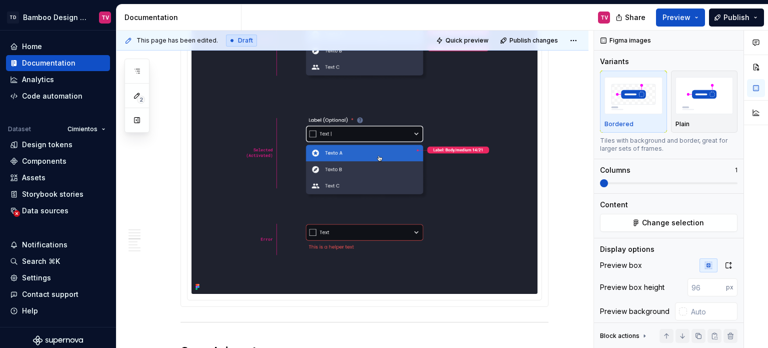
click at [401, 164] on img at bounding box center [365, 22] width 346 height 543
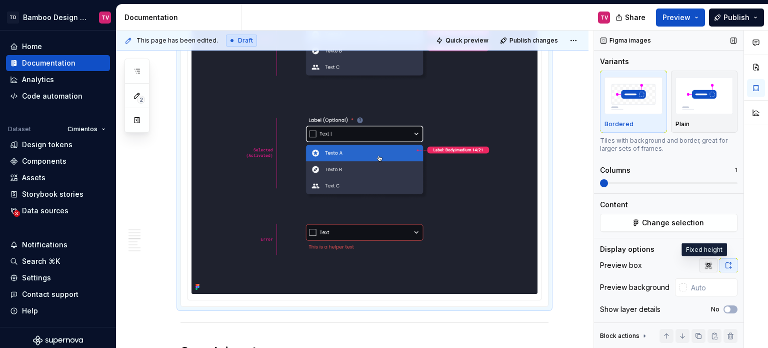
click at [705, 266] on icon "button" at bounding box center [708, 265] width 7 height 7
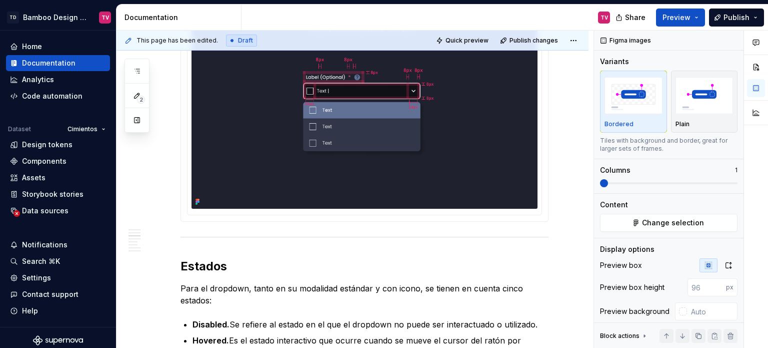
scroll to position [1629, 0]
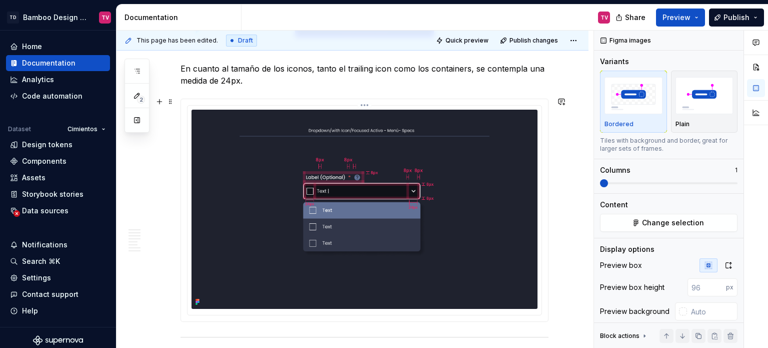
click at [469, 177] on img at bounding box center [365, 209] width 346 height 199
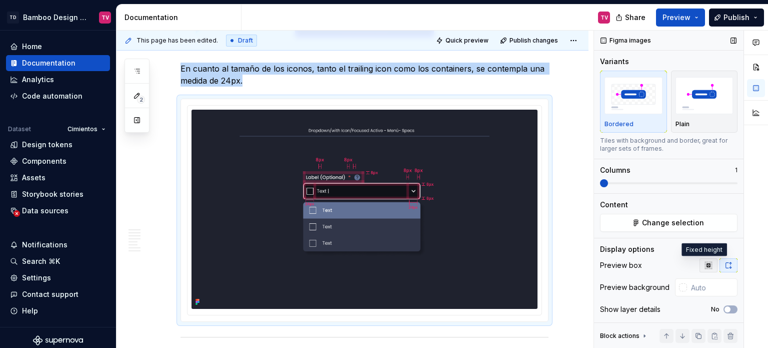
click at [702, 269] on button "button" at bounding box center [709, 265] width 18 height 14
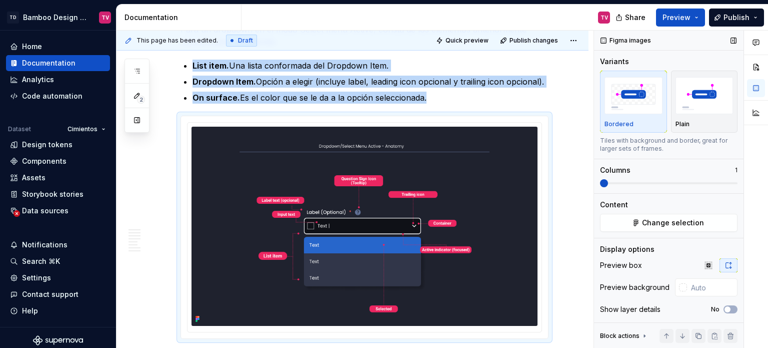
click at [705, 262] on icon "button" at bounding box center [709, 265] width 8 height 8
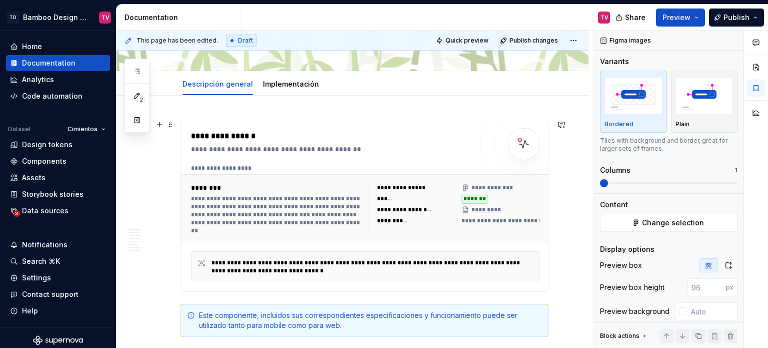
scroll to position [28, 0]
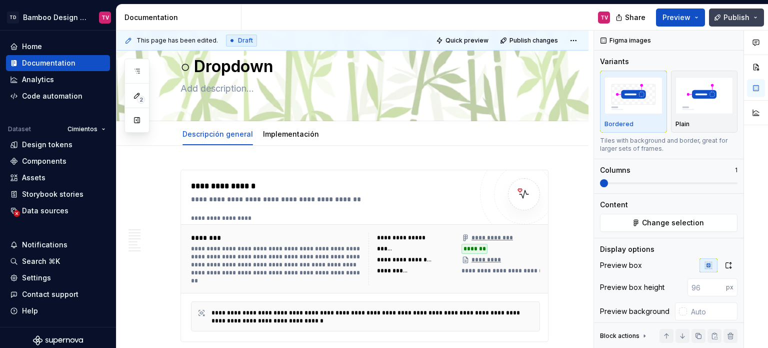
click at [739, 20] on span "Publish" at bounding box center [737, 18] width 26 height 10
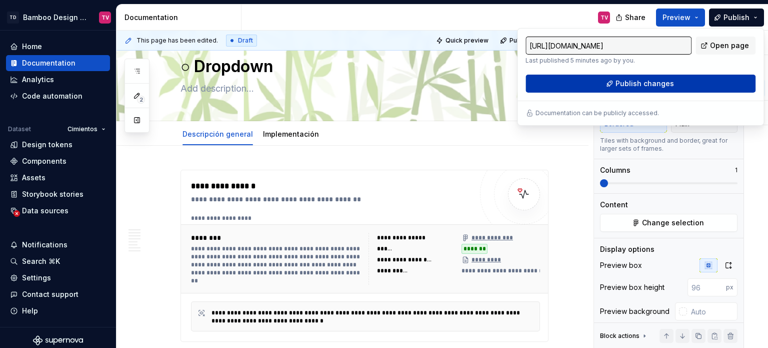
drag, startPoint x: 738, startPoint y: 20, endPoint x: 591, endPoint y: 80, distance: 158.7
click at [591, 80] on button "Publish changes" at bounding box center [641, 84] width 230 height 18
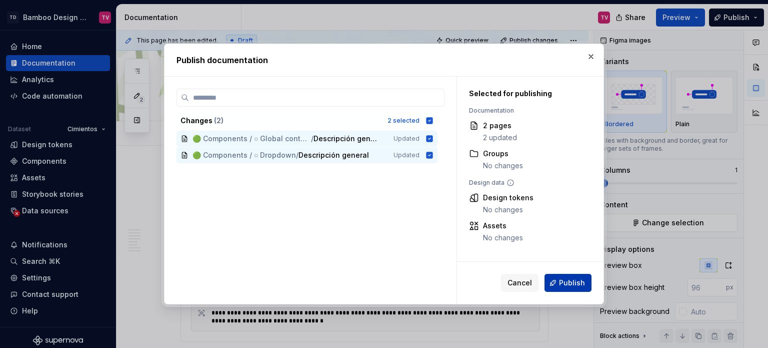
click at [562, 284] on span "Publish" at bounding box center [572, 283] width 26 height 10
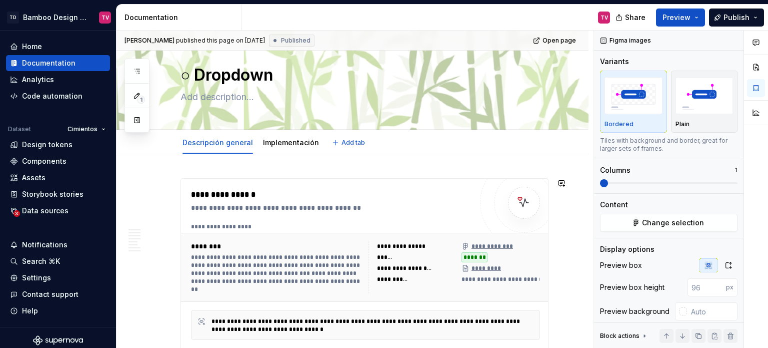
scroll to position [0, 0]
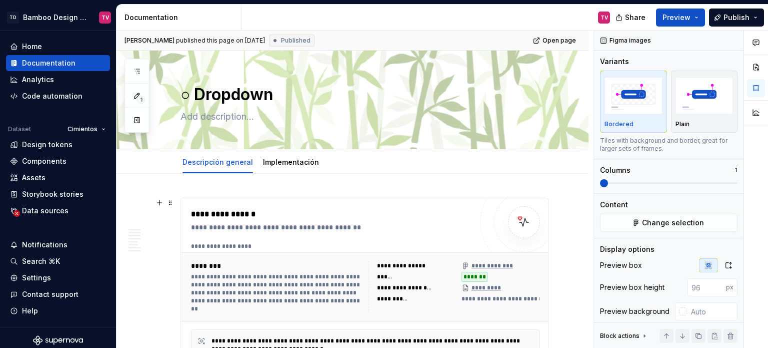
type textarea "*"
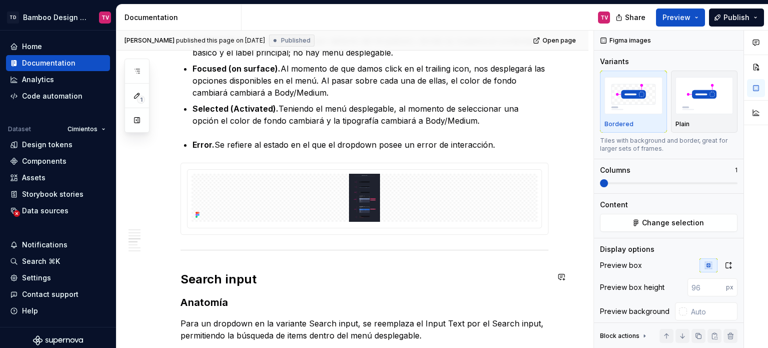
scroll to position [1651, 0]
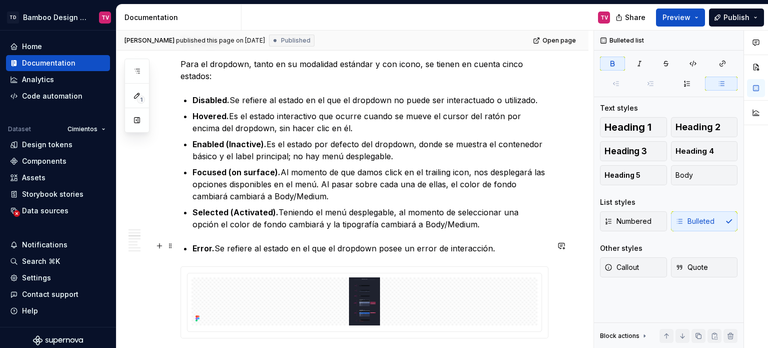
click at [502, 248] on p "Error. Se refiere al estado en el que el dropdown posee un error de interacción." at bounding box center [371, 248] width 356 height 12
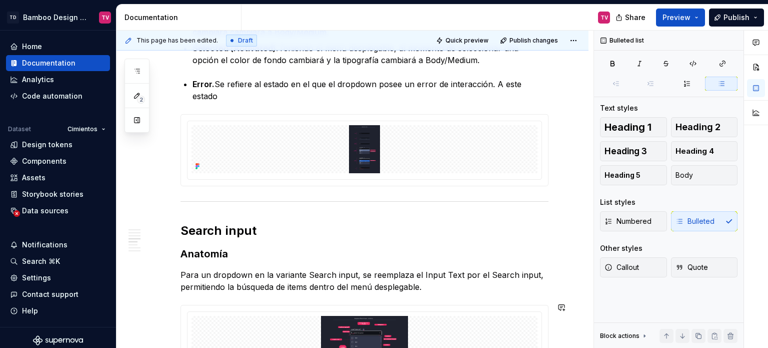
scroll to position [1701, 0]
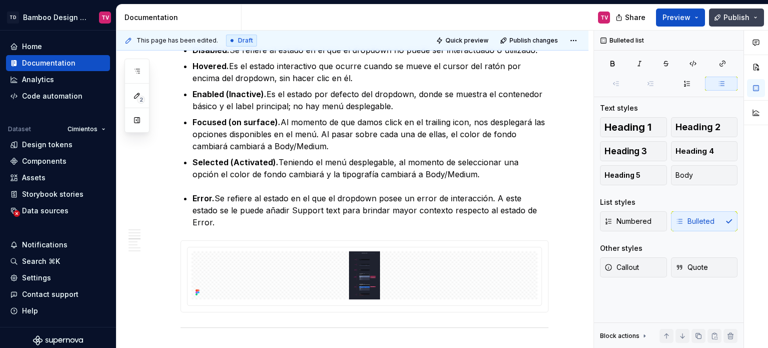
click at [724, 22] on button "Publish" at bounding box center [736, 18] width 55 height 18
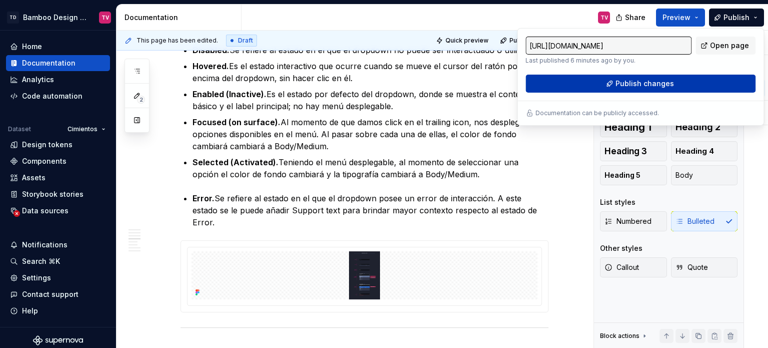
click at [641, 88] on span "Publish changes" at bounding box center [645, 84] width 59 height 10
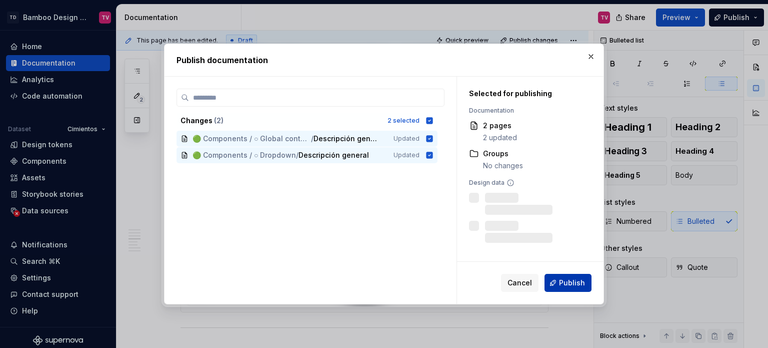
click at [563, 285] on span "Publish" at bounding box center [572, 283] width 26 height 10
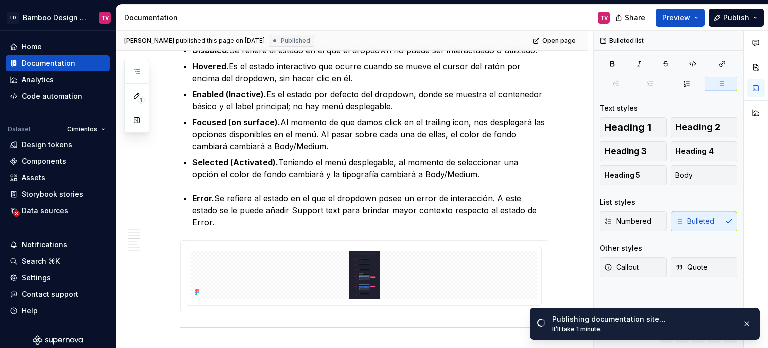
type textarea "*"
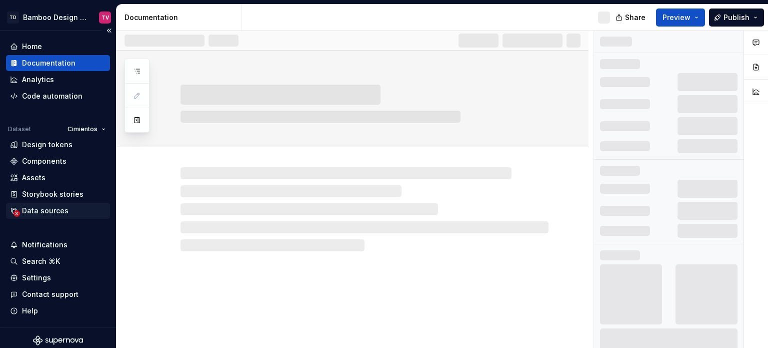
click at [44, 211] on div "Data sources" at bounding box center [45, 211] width 47 height 10
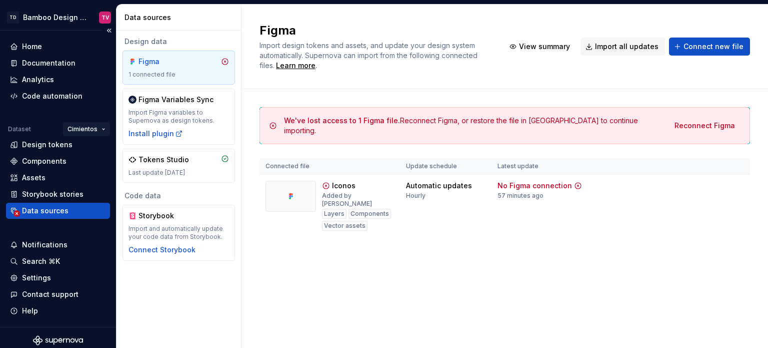
click at [92, 130] on html "TD Bamboo Design System TV Home Documentation Analytics Code automation Dataset…" at bounding box center [384, 174] width 768 height 348
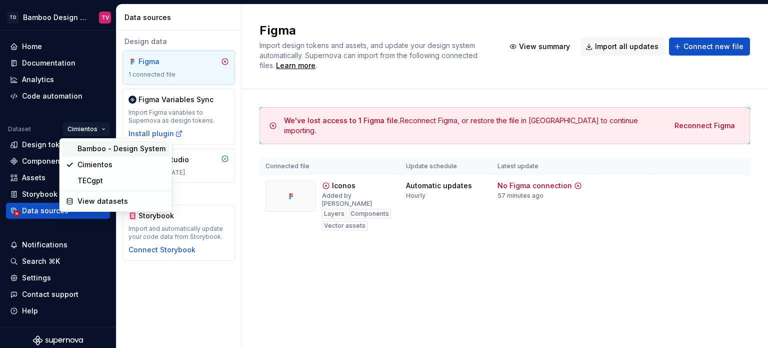
click at [98, 149] on div "Bamboo - Design System" at bounding box center [122, 149] width 88 height 10
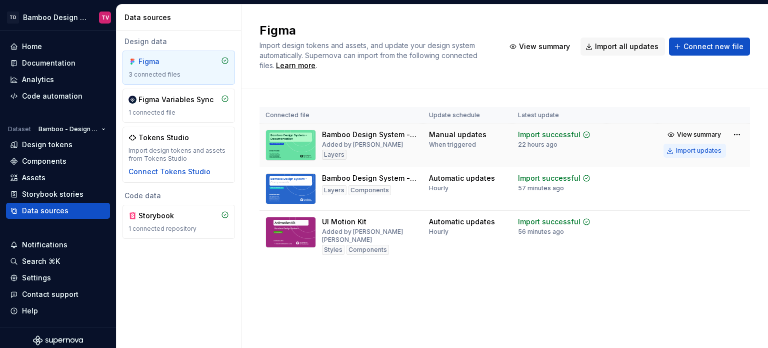
click at [696, 150] on div "Import updates" at bounding box center [699, 151] width 46 height 8
click at [709, 155] on button "Import updates" at bounding box center [695, 151] width 63 height 14
click at [689, 148] on div "Import updates" at bounding box center [699, 151] width 46 height 8
click at [702, 151] on div "Import updates" at bounding box center [699, 151] width 46 height 8
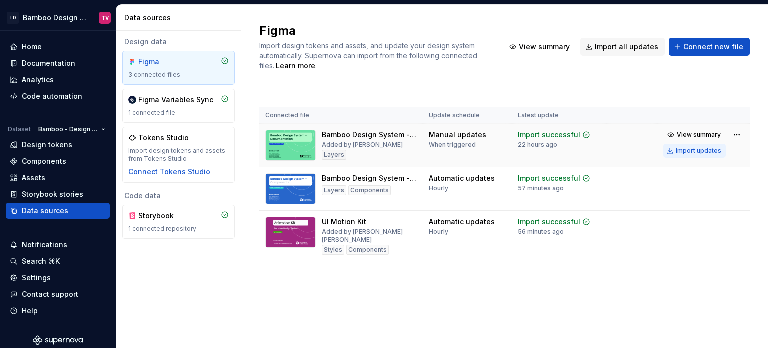
click at [702, 151] on div "Import updates" at bounding box center [699, 151] width 46 height 8
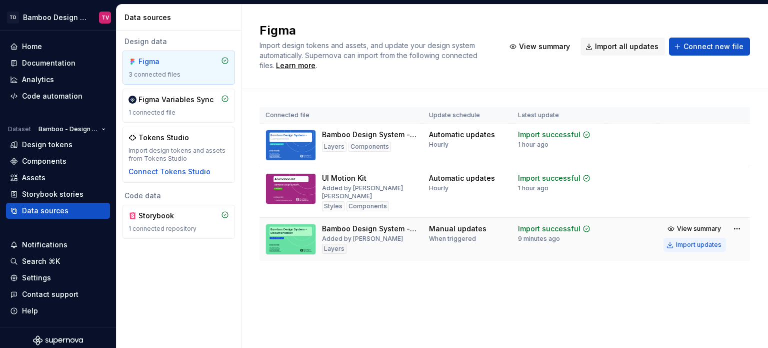
click at [684, 242] on div "Import updates" at bounding box center [699, 245] width 46 height 8
click at [688, 245] on div "Import updates" at bounding box center [699, 245] width 46 height 8
click at [695, 245] on div "Import updates" at bounding box center [699, 245] width 46 height 8
